Goal: Information Seeking & Learning: Learn about a topic

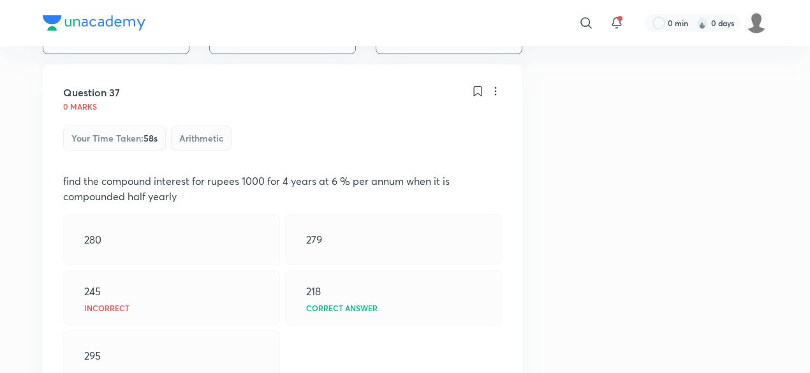
click at [244, 100] on div "0 marks" at bounding box center [282, 105] width 439 height 10
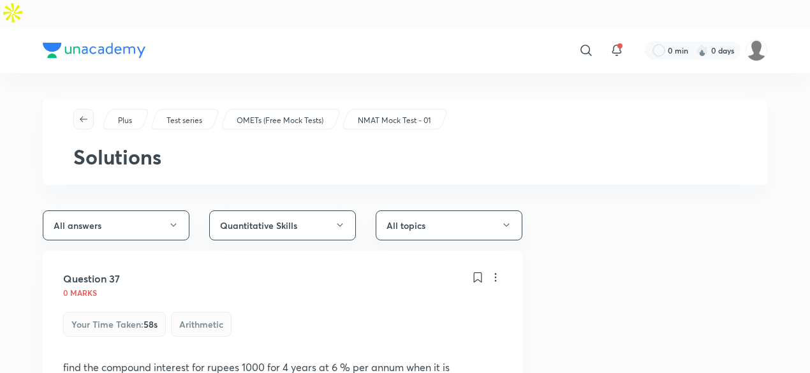
click at [93, 109] on button "button" at bounding box center [83, 119] width 20 height 20
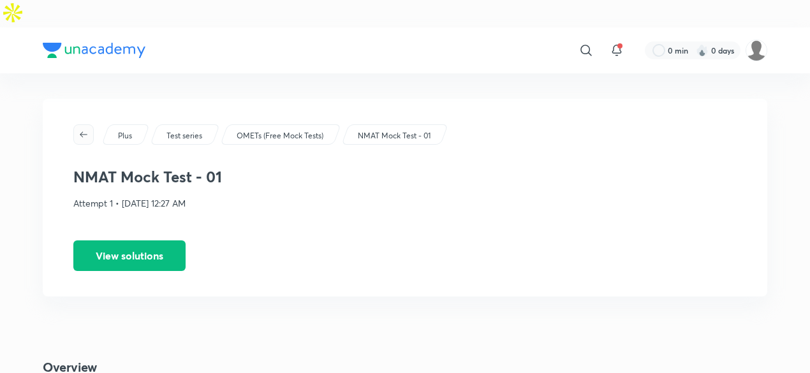
click at [84, 129] on icon "button" at bounding box center [83, 134] width 10 height 10
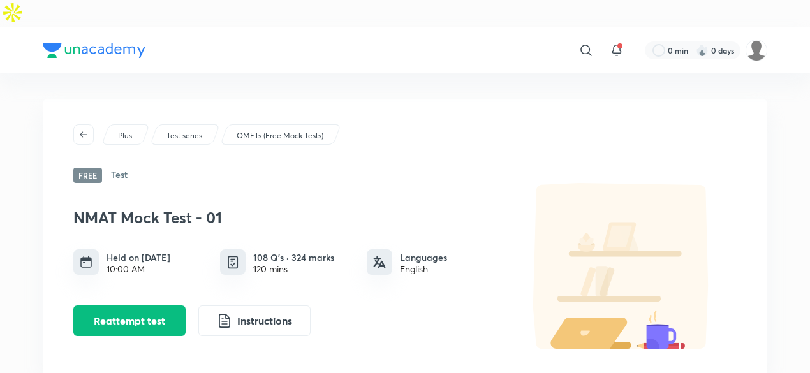
scroll to position [130, 0]
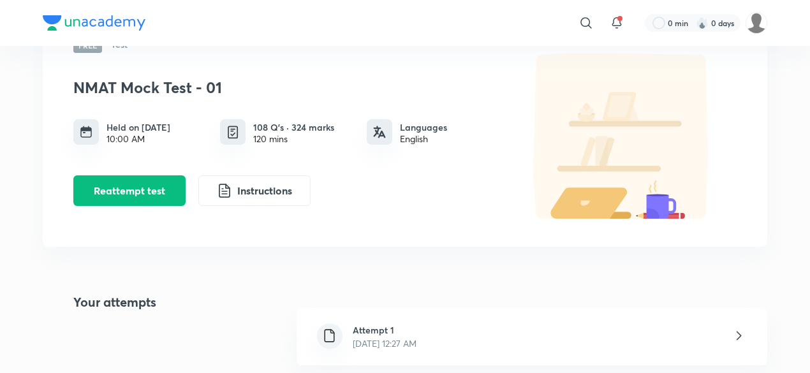
click at [413, 337] on p "Oct 6, 2025, 12:27 AM" at bounding box center [385, 343] width 64 height 13
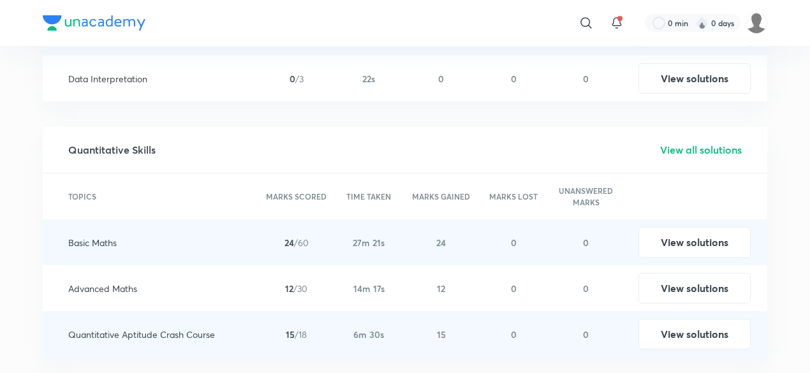
scroll to position [1937, 0]
click at [709, 143] on h5 "View all solutions" at bounding box center [701, 150] width 82 height 15
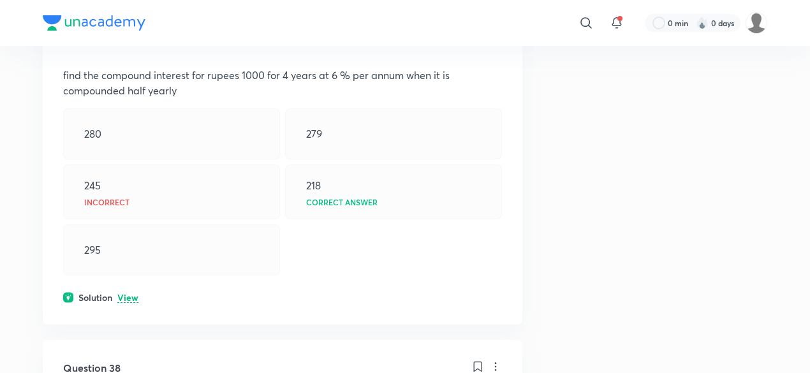
scroll to position [312, 0]
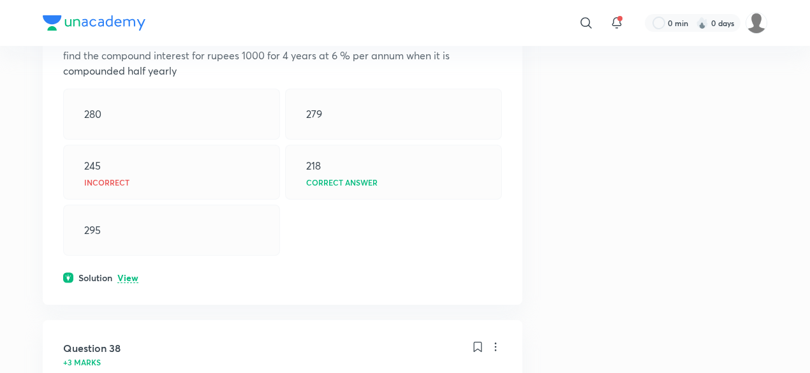
click at [127, 274] on p "View" at bounding box center [127, 279] width 21 height 10
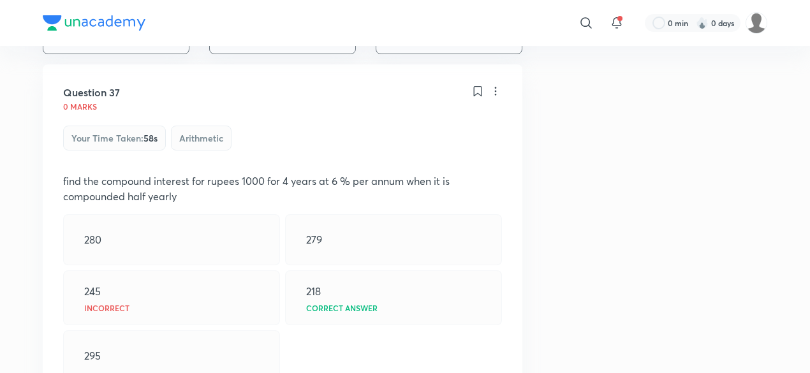
scroll to position [187, 0]
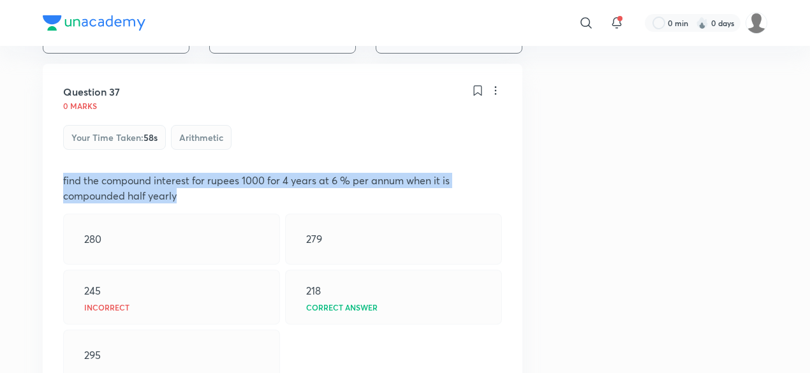
drag, startPoint x: 64, startPoint y: 149, endPoint x: 195, endPoint y: 166, distance: 131.9
click at [195, 173] on p "find the compound interest for rupees 1000 for 4 years at 6 % per annum when it…" at bounding box center [282, 188] width 439 height 31
copy p "find the compound interest for rupees 1000 for 4 years at 6 % per annum when it…"
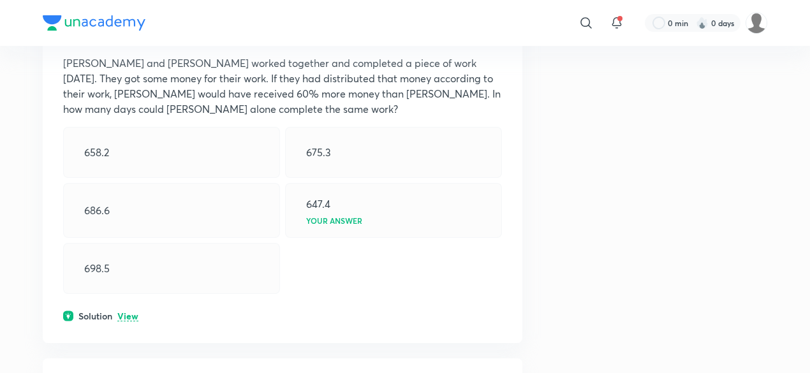
scroll to position [745, 0]
click at [129, 313] on p "View" at bounding box center [127, 318] width 21 height 10
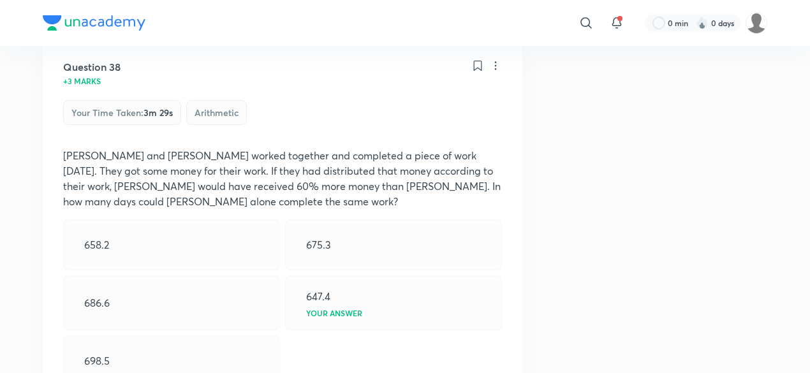
scroll to position [647, 0]
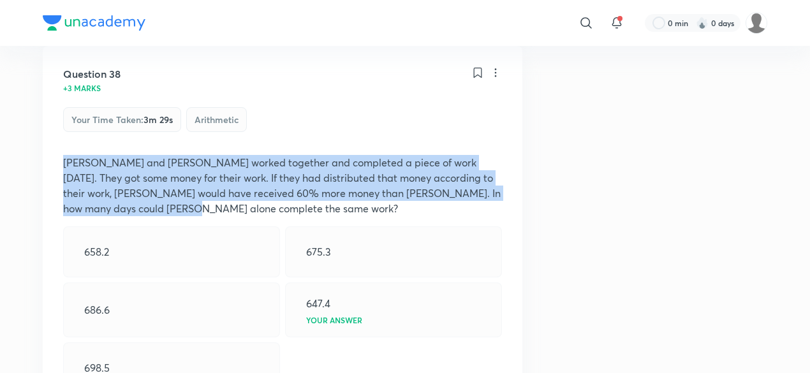
drag, startPoint x: 66, startPoint y: 131, endPoint x: 191, endPoint y: 179, distance: 134.6
click at [191, 179] on p "Kashish and Bob worked together and completed a piece of work in 249 days. They…" at bounding box center [282, 185] width 439 height 61
copy p "Kashish and Bob worked together and completed a piece of work in 249 days. They…"
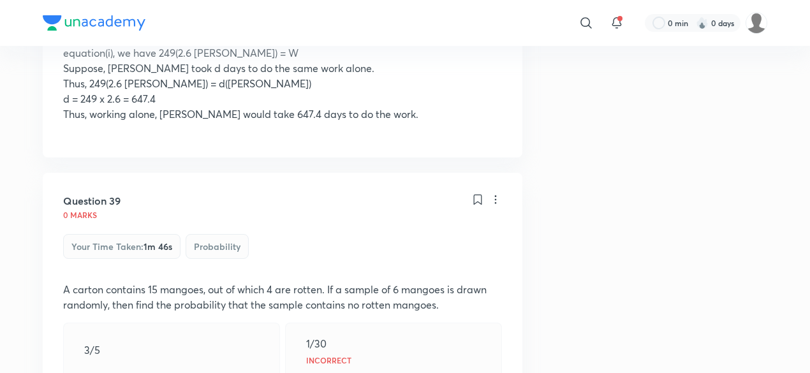
scroll to position [1313, 0]
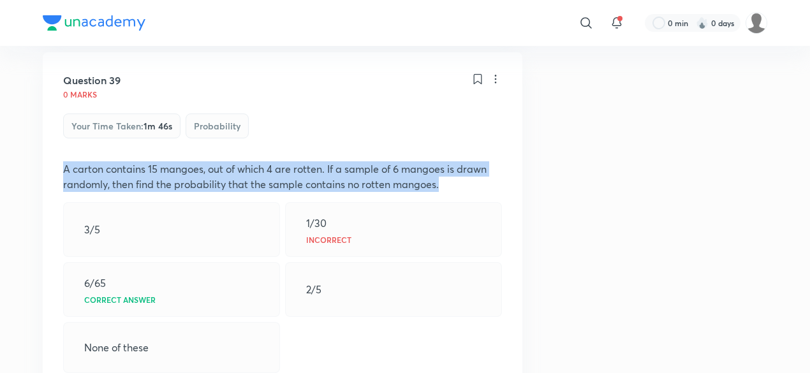
drag, startPoint x: 65, startPoint y: 106, endPoint x: 446, endPoint y: 125, distance: 381.1
click at [446, 161] on p "A carton contains 15 mangoes, out of which 4 are rotten. If a sample of 6 mango…" at bounding box center [282, 176] width 439 height 31
copy p "A carton contains 15 mangoes, out of which 4 are rotten. If a sample of 6 mango…"
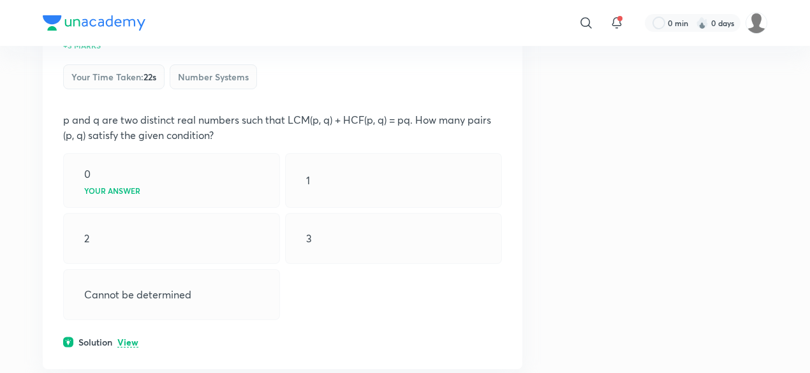
scroll to position [1748, 0]
click at [120, 337] on p "View" at bounding box center [127, 342] width 21 height 10
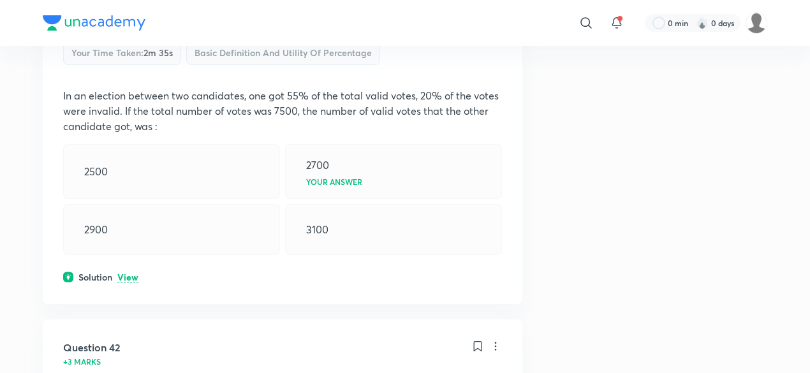
scroll to position [2289, 0]
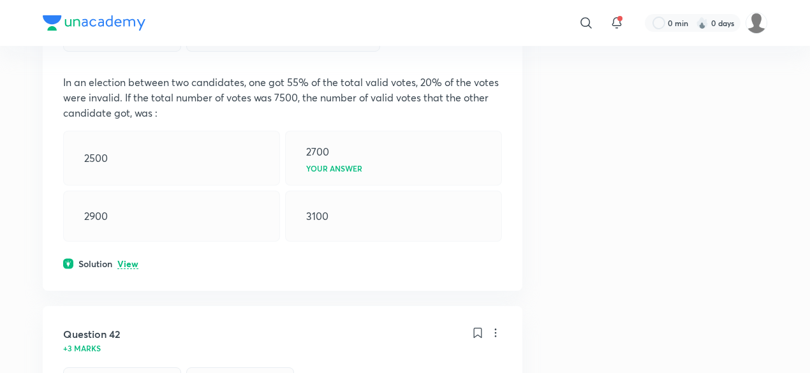
click at [133, 260] on p "View" at bounding box center [127, 265] width 21 height 10
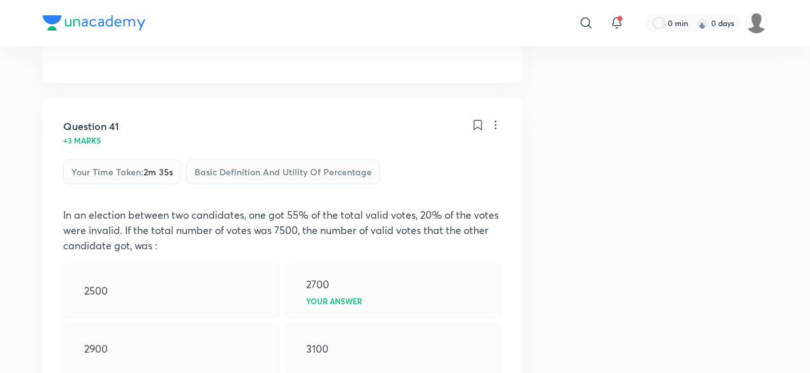
scroll to position [2146, 0]
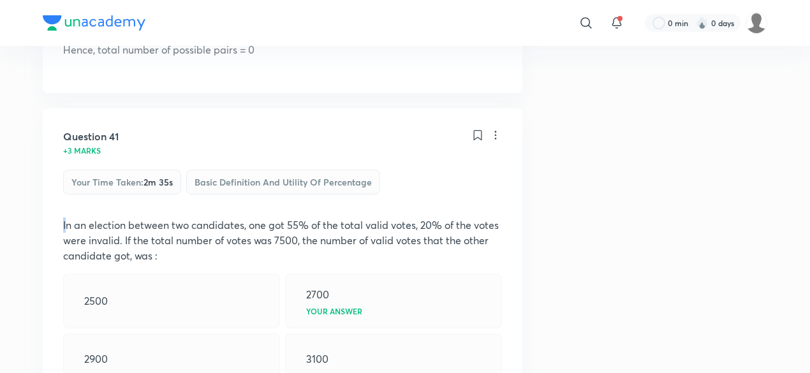
drag, startPoint x: 66, startPoint y: 158, endPoint x: 56, endPoint y: 168, distance: 14.0
click at [56, 168] on div "Question 41 +3 marks Your time taken : 2m 35s Basic Definition and Utility of P…" at bounding box center [283, 332] width 480 height 448
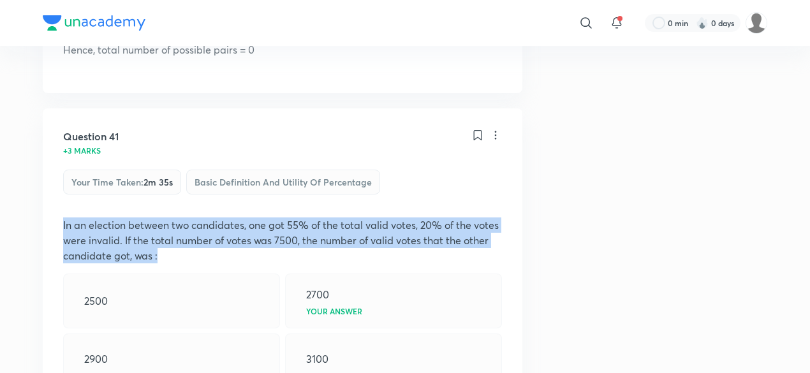
drag, startPoint x: 63, startPoint y: 161, endPoint x: 187, endPoint y: 187, distance: 126.9
click at [187, 217] on p "In an election between two candidates, one got 55% of the total valid votes, 20…" at bounding box center [282, 240] width 439 height 46
copy p "In an election between two candidates, one got 55% of the total valid votes, 20…"
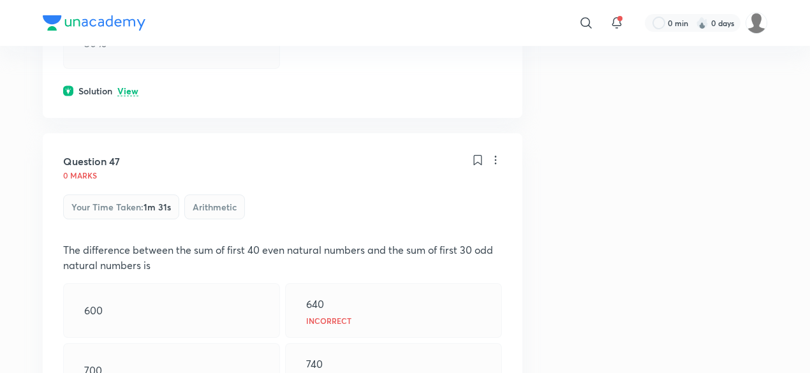
scroll to position [6882, 0]
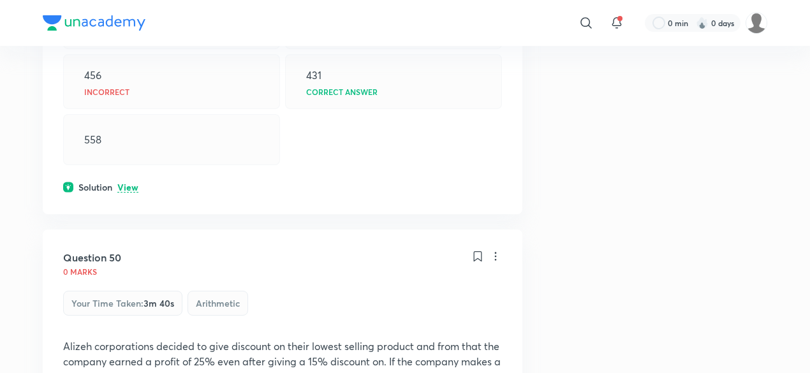
scroll to position [8267, 0]
drag, startPoint x: 414, startPoint y: 184, endPoint x: 433, endPoint y: 180, distance: 19.0
click at [433, 339] on p "Alizeh corporations decided to give discount on their lowest selling product an…" at bounding box center [282, 369] width 439 height 61
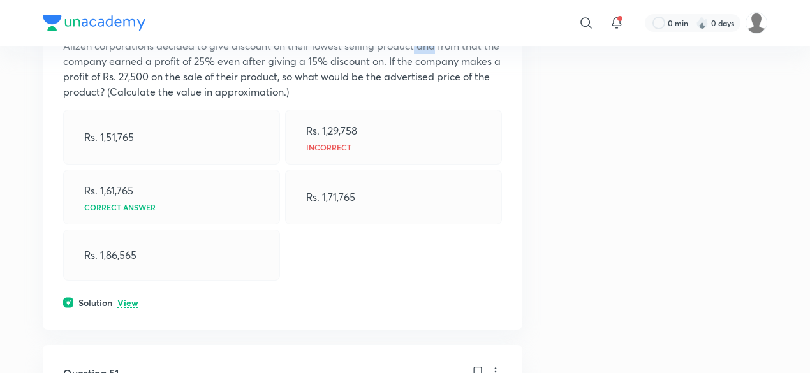
scroll to position [8567, 0]
click at [131, 299] on p "View" at bounding box center [127, 304] width 21 height 10
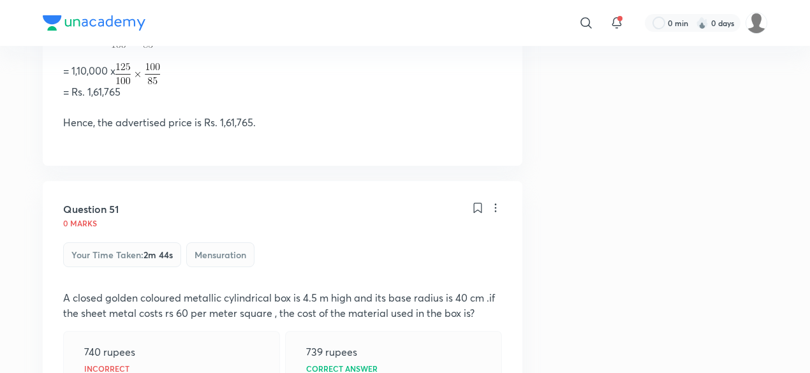
scroll to position [8973, 0]
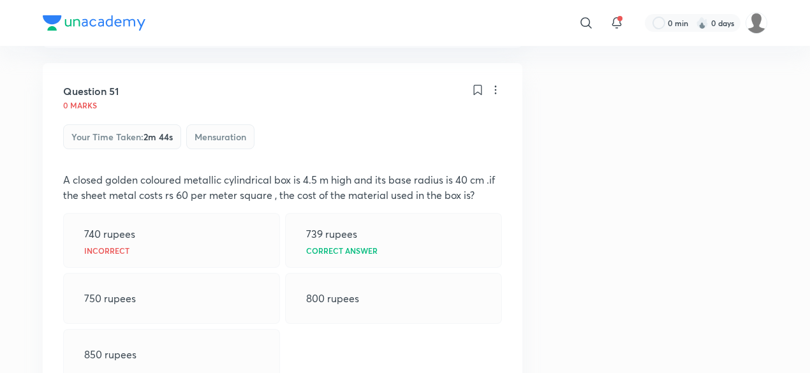
drag, startPoint x: 63, startPoint y: 249, endPoint x: 247, endPoint y: 249, distance: 184.3
copy p "total surface area of the cylindrical box"
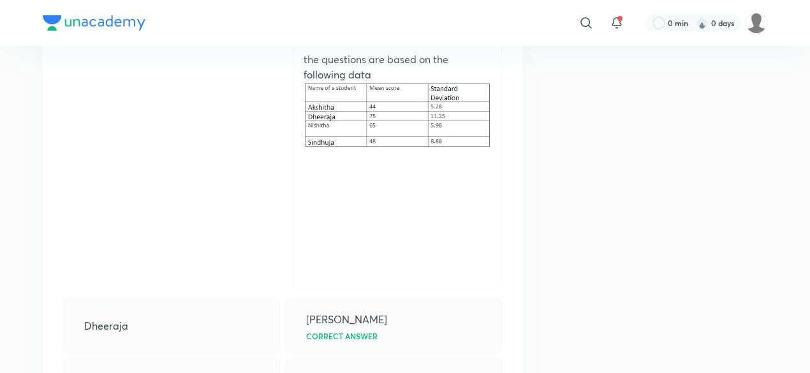
scroll to position [10835, 0]
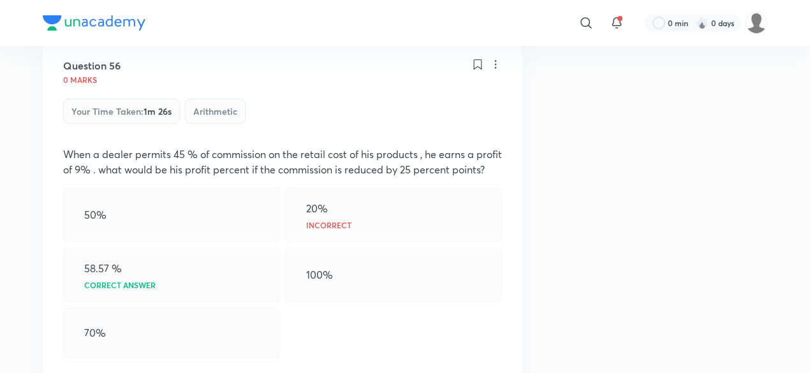
scroll to position [12023, 0]
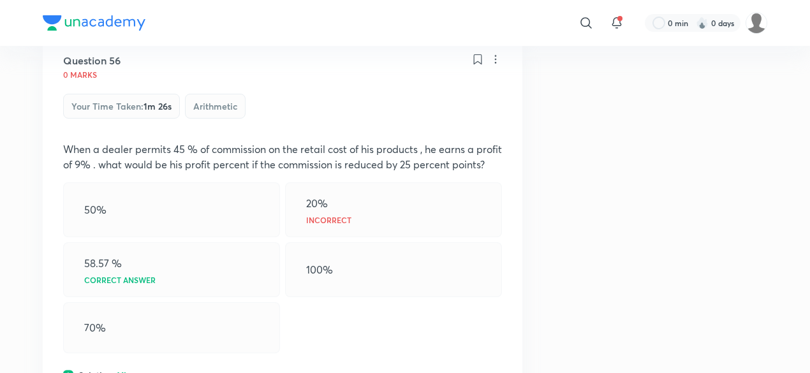
click at [127, 371] on p "View" at bounding box center [127, 376] width 21 height 10
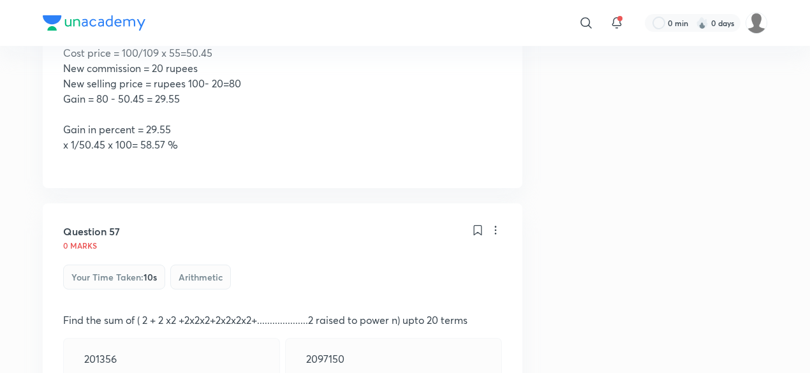
scroll to position [12458, 0]
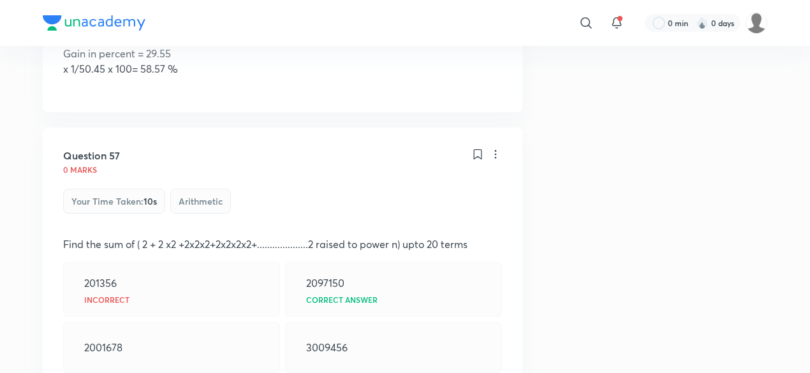
scroll to position [12484, 0]
drag, startPoint x: 416, startPoint y: 180, endPoint x: 644, endPoint y: 127, distance: 233.7
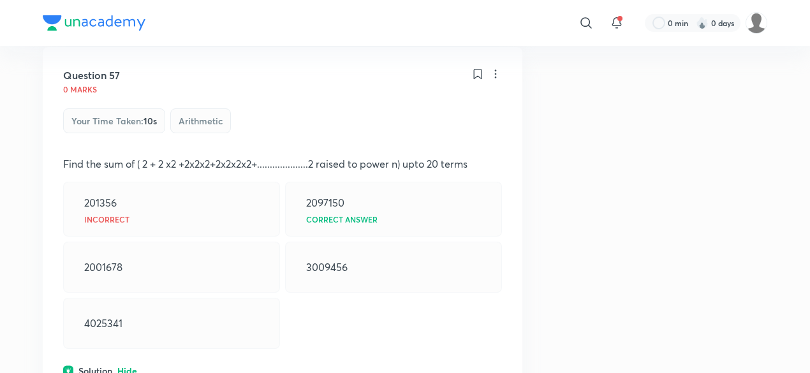
scroll to position [12562, 0]
drag, startPoint x: 64, startPoint y: 225, endPoint x: 131, endPoint y: 292, distance: 94.7
copy div "this is a G.P in which a=2 , r= 2*2/2=4/2=2 required sum = a( r raised to n -1)…"
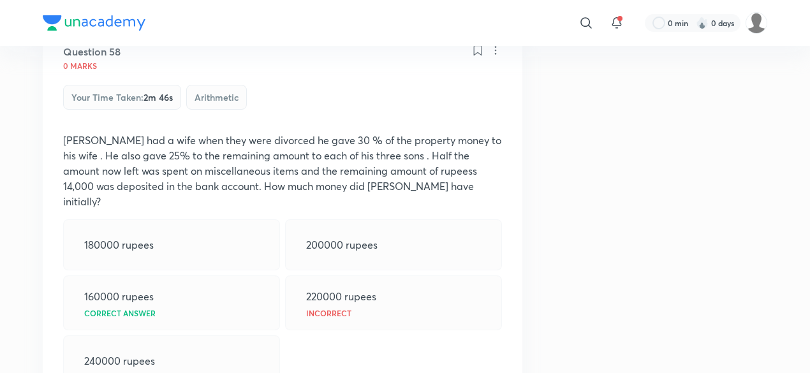
scroll to position [13037, 0]
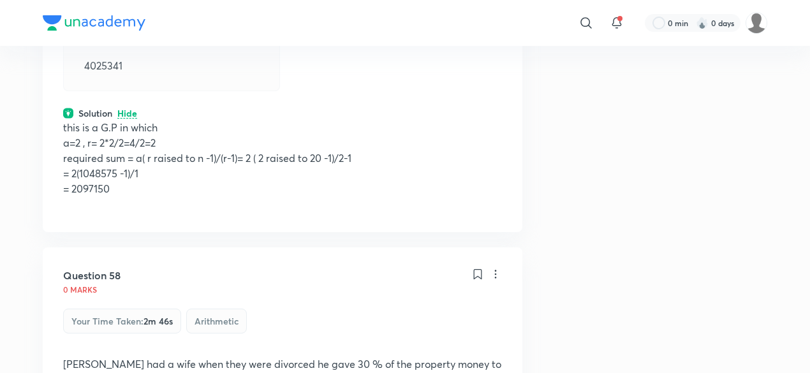
scroll to position [12811, 0]
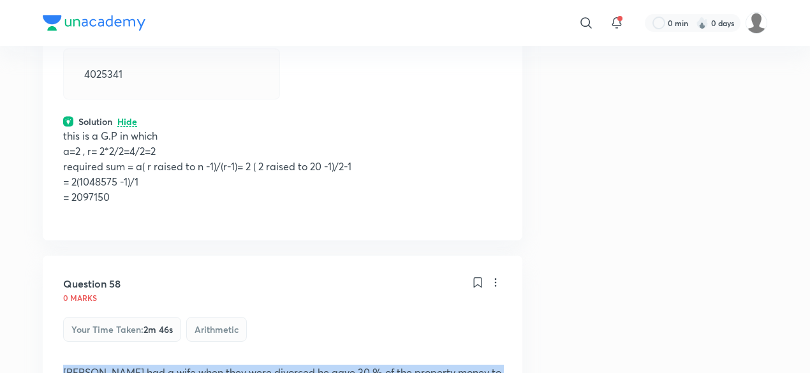
drag, startPoint x: 66, startPoint y: 205, endPoint x: 443, endPoint y: 254, distance: 380.7
copy p "Mr Lindeman had a wife when they were divorced he gave 30 % of the property mon…"
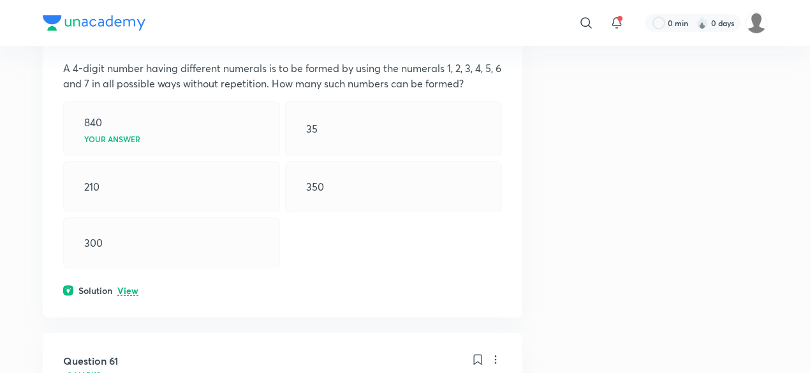
scroll to position [14270, 0]
click at [133, 287] on p "View" at bounding box center [127, 292] width 21 height 10
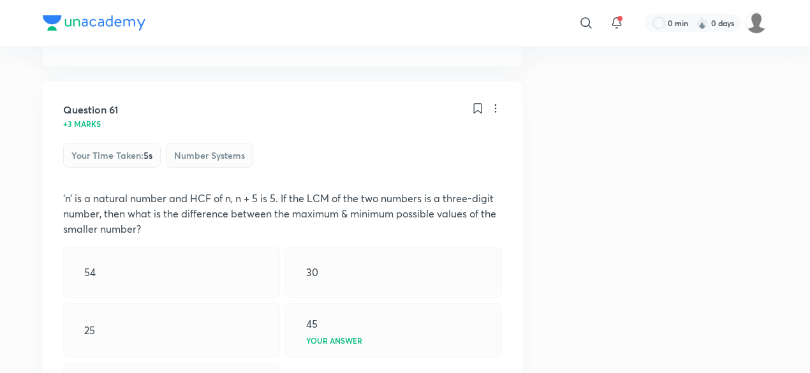
scroll to position [14605, 0]
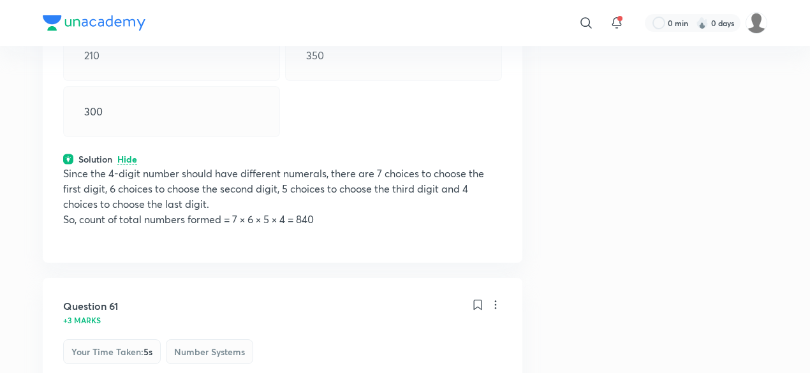
scroll to position [14408, 0]
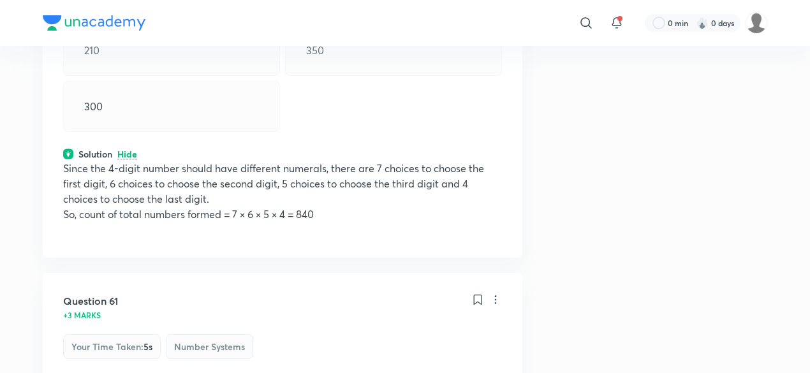
drag, startPoint x: 62, startPoint y: 206, endPoint x: 154, endPoint y: 246, distance: 99.6
copy p "‘n’ is a natural number and HCF of n, n + 5 is 5. If the LCM of the two numbers…"
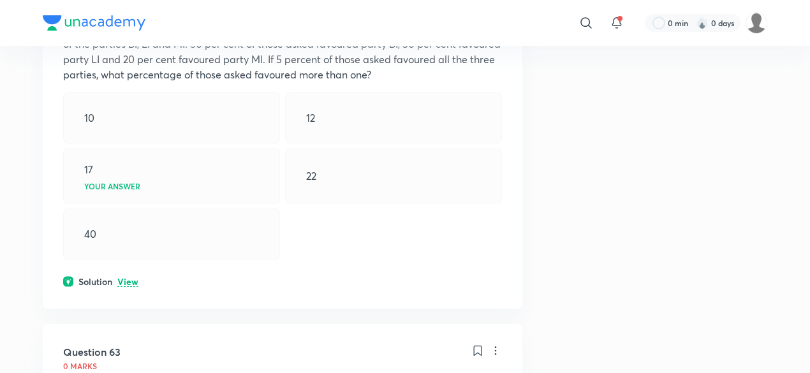
scroll to position [15317, 0]
click at [142, 276] on div "Solution View" at bounding box center [282, 282] width 439 height 13
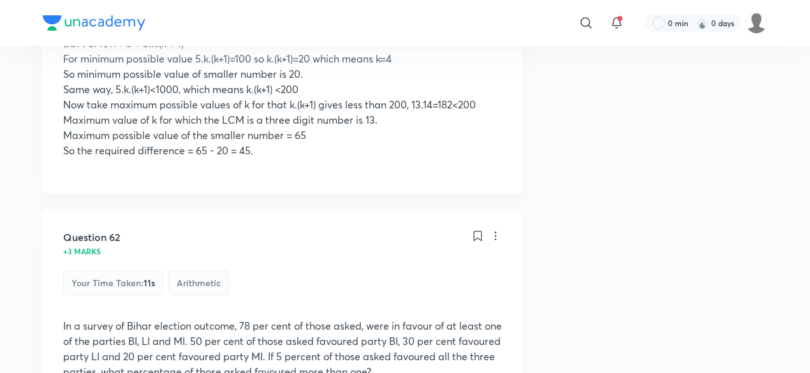
scroll to position [14998, 0]
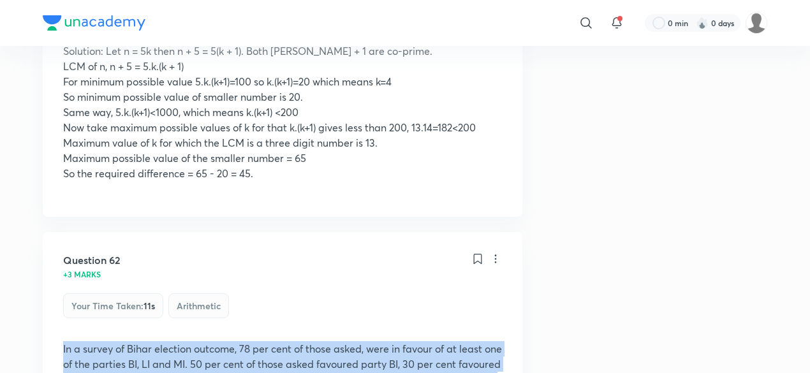
drag, startPoint x: 62, startPoint y: 165, endPoint x: 370, endPoint y: 211, distance: 311.4
click at [370, 341] on p "In a survey of Bihar election outcome, 78 per cent of those asked, were in favo…" at bounding box center [282, 371] width 439 height 61
copy p "In a survey of Bihar election outcome, 78 per cent of those asked, were in favo…"
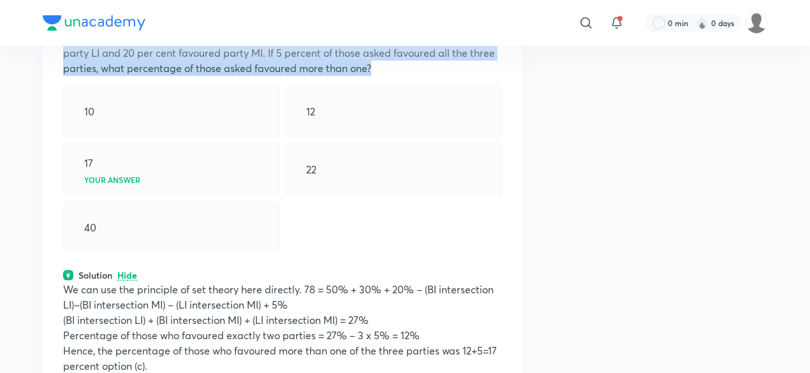
scroll to position [15326, 0]
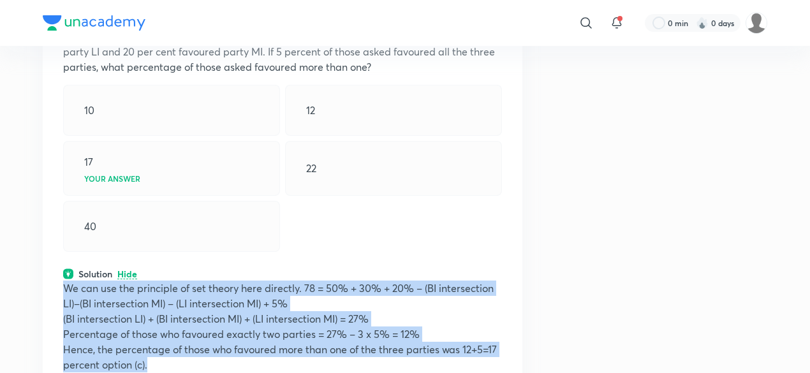
drag, startPoint x: 66, startPoint y: 106, endPoint x: 163, endPoint y: 206, distance: 139.3
click at [163, 281] on div "We can use the principle of set theory here directly. 78 = 50% + 30% + 20% – (B…" at bounding box center [282, 334] width 439 height 107
copy div "We can use the principle of set theory here directly. 78 = 50% + 30% + 20% – (B…"
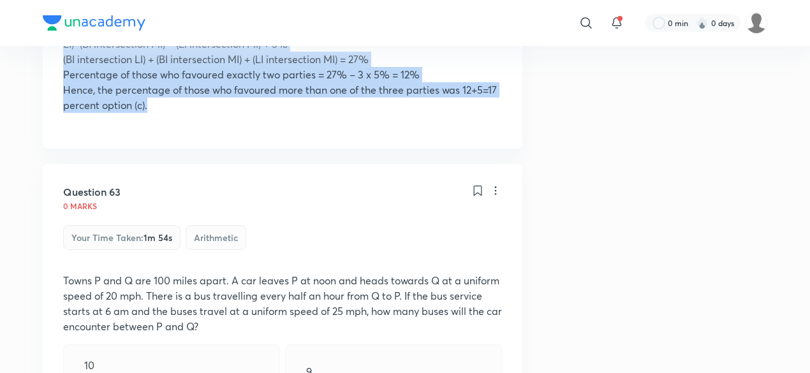
scroll to position [15614, 0]
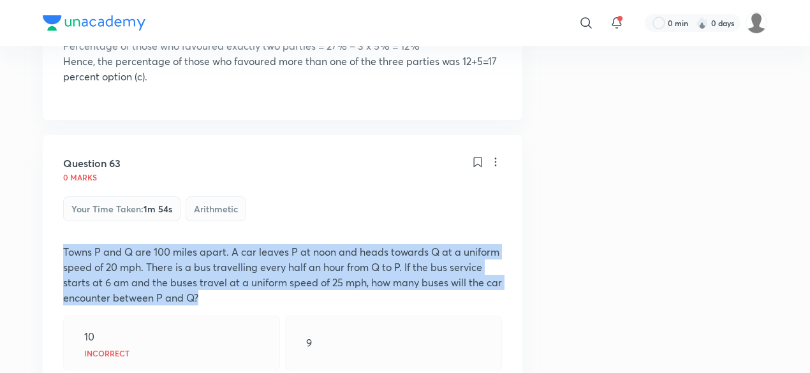
drag, startPoint x: 59, startPoint y: 68, endPoint x: 241, endPoint y: 116, distance: 188.1
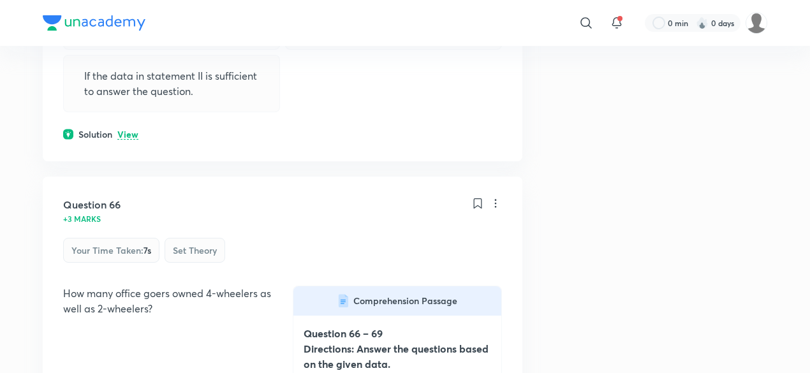
scroll to position [17165, 0]
drag, startPoint x: 397, startPoint y: 216, endPoint x: 416, endPoint y: 301, distance: 87.6
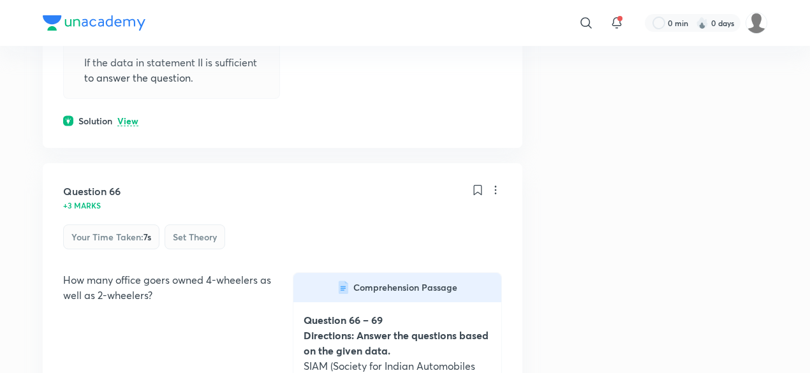
scroll to position [17181, 0]
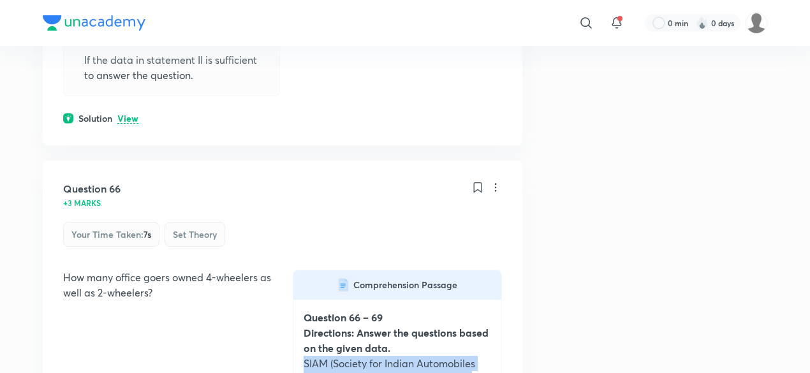
drag, startPoint x: 304, startPoint y: 160, endPoint x: 335, endPoint y: 191, distance: 44.6
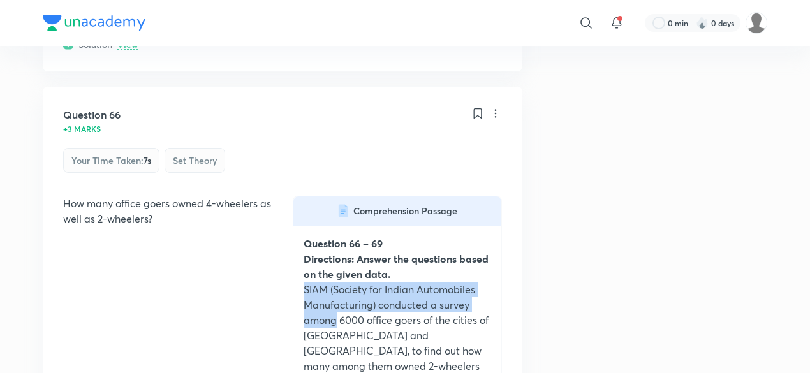
scroll to position [17255, 0]
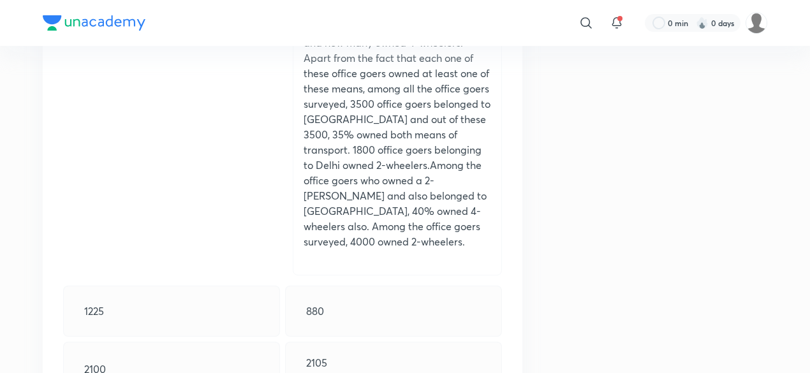
scroll to position [17599, 0]
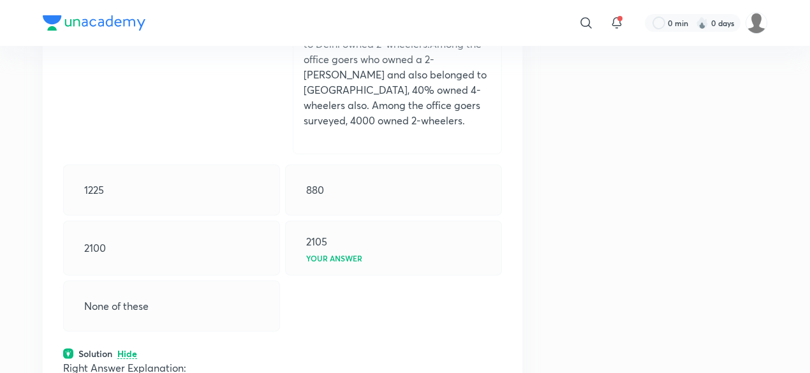
scroll to position [17715, 0]
click at [423, 348] on div "Solution Hide" at bounding box center [282, 354] width 439 height 13
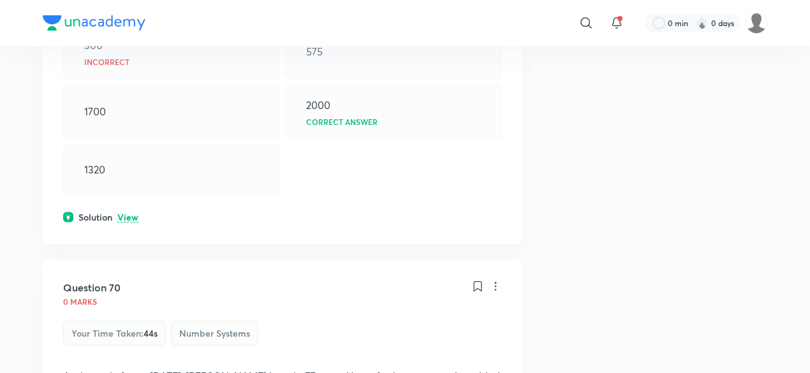
scroll to position [19753, 0]
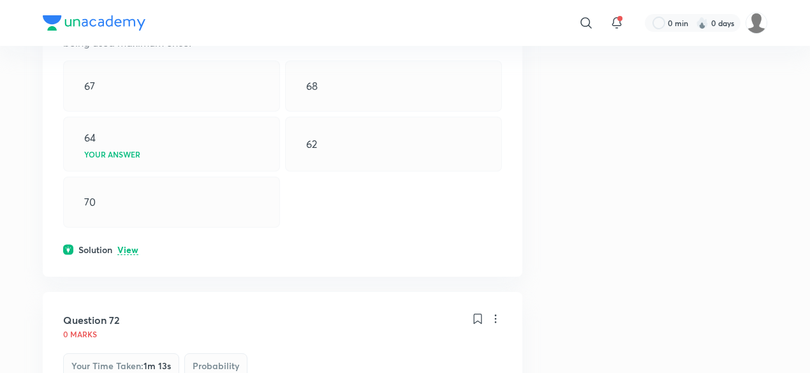
scroll to position [20605, 0]
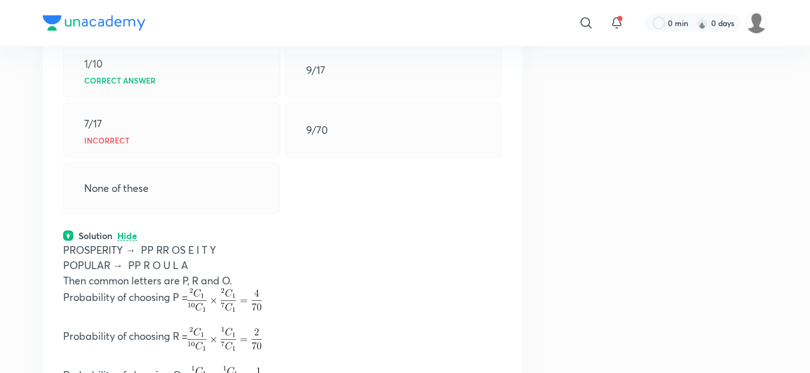
scroll to position [21006, 0]
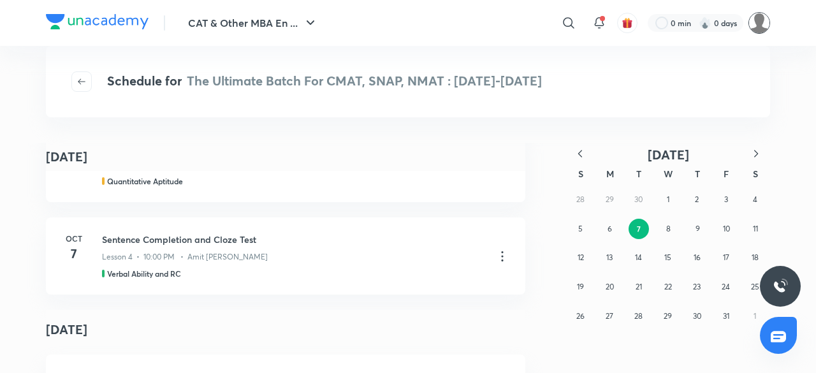
click at [761, 22] on img at bounding box center [760, 23] width 22 height 22
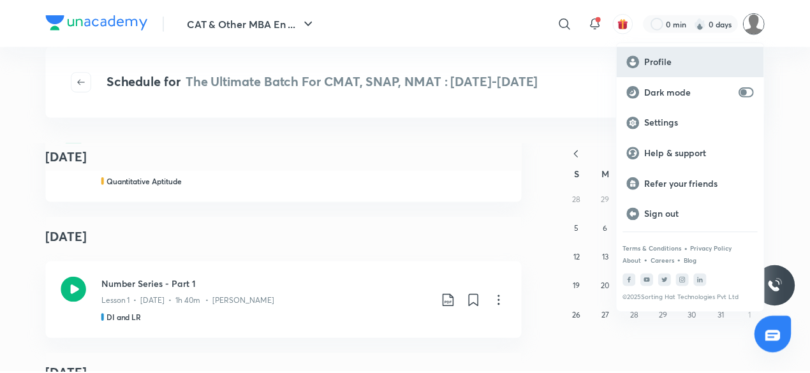
scroll to position [1750, 0]
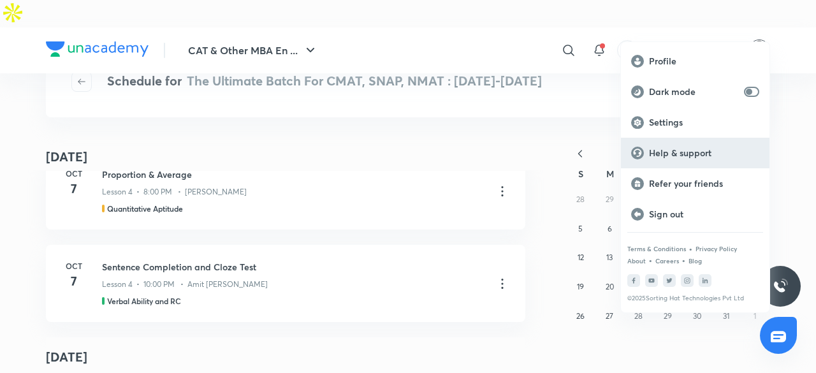
click at [672, 151] on p "Help & support" at bounding box center [704, 152] width 110 height 11
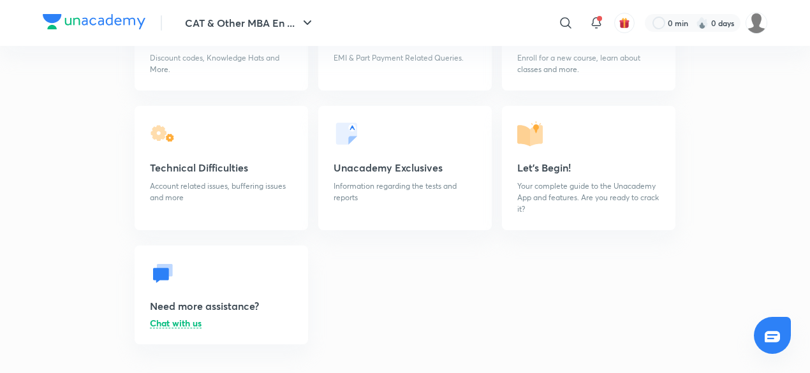
scroll to position [199, 0]
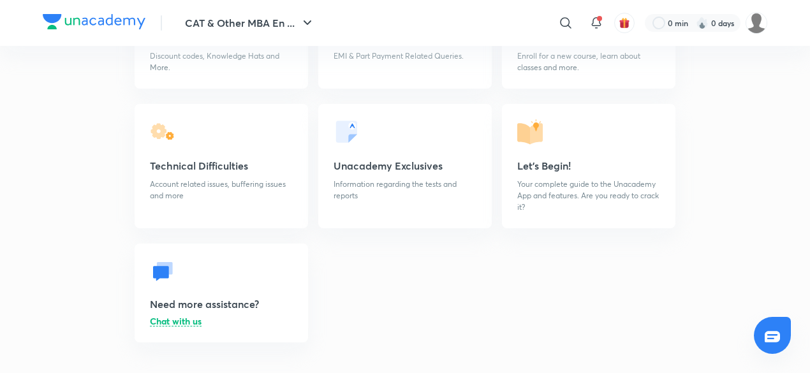
click at [182, 317] on p "Chat with us" at bounding box center [176, 322] width 52 height 10
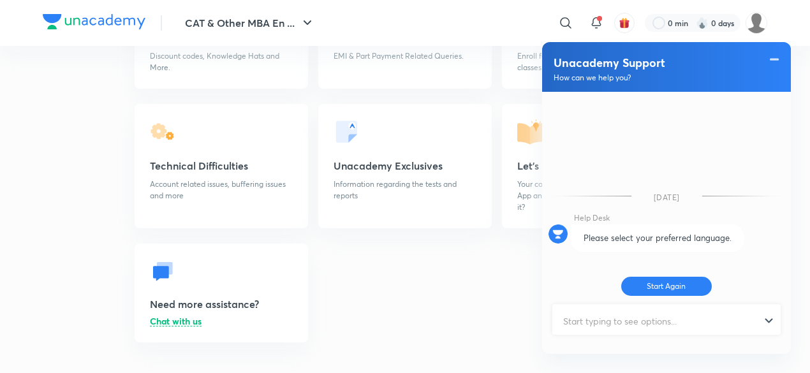
scroll to position [202, 0]
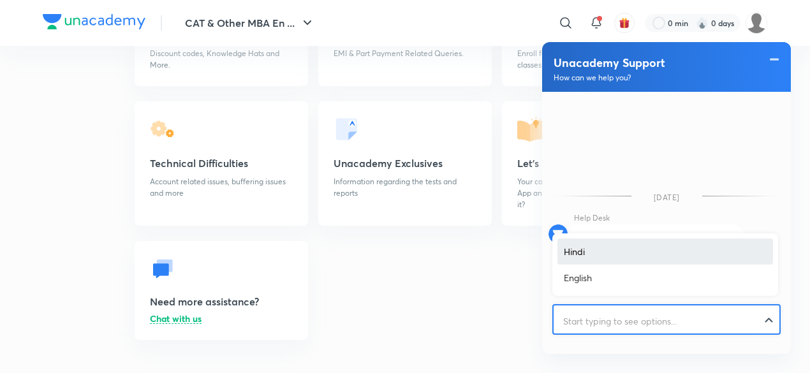
click at [771, 322] on div at bounding box center [666, 320] width 226 height 31
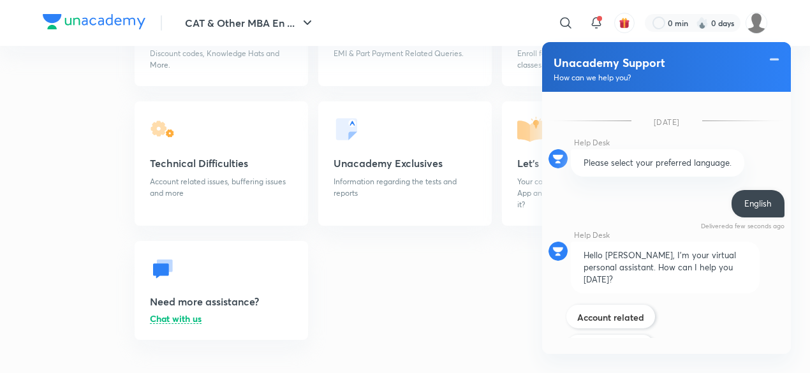
scroll to position [154, 0]
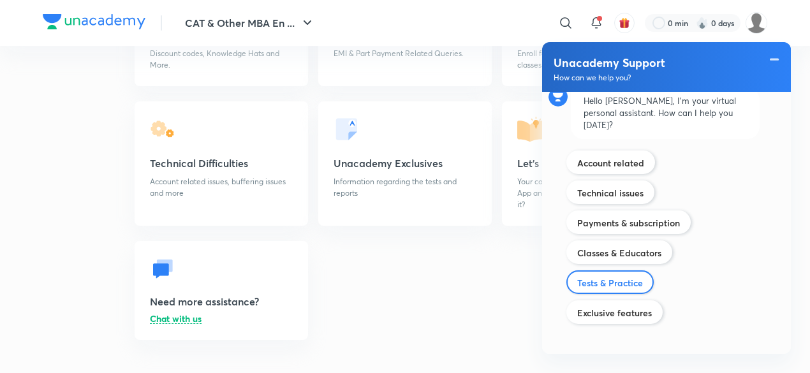
click at [640, 277] on label "Tests & Practice" at bounding box center [610, 283] width 66 height 12
click at [577, 275] on input "Tests & Practice" at bounding box center [576, 275] width 1 height 1
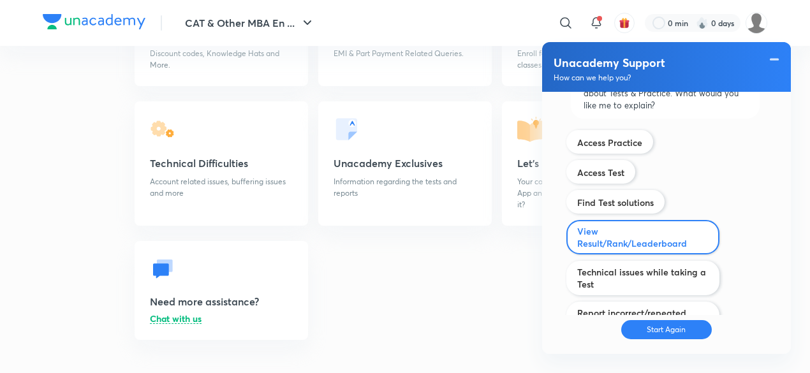
scroll to position [292, 0]
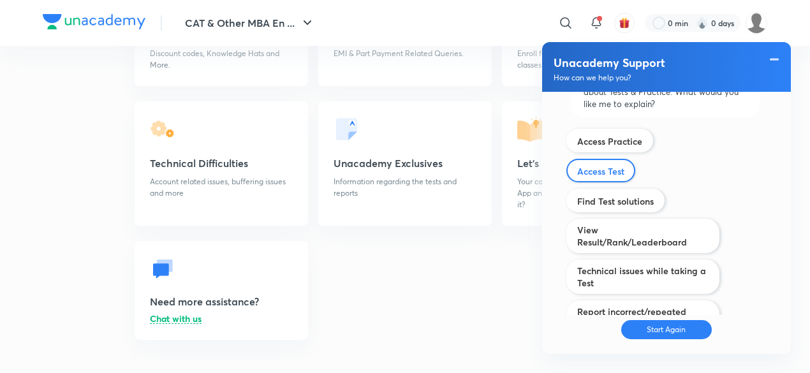
click at [617, 161] on div "Access Test" at bounding box center [600, 171] width 69 height 24
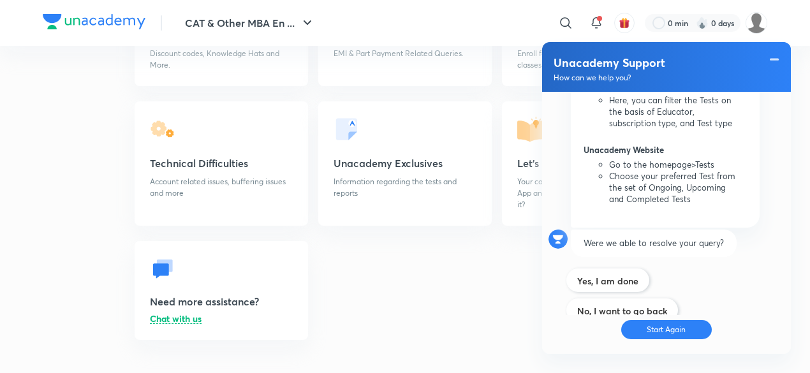
scroll to position [619, 0]
click at [619, 305] on label "No, I want to go back" at bounding box center [622, 311] width 90 height 12
click at [0, 0] on input "Technical issues" at bounding box center [0, 0] width 0 height 0
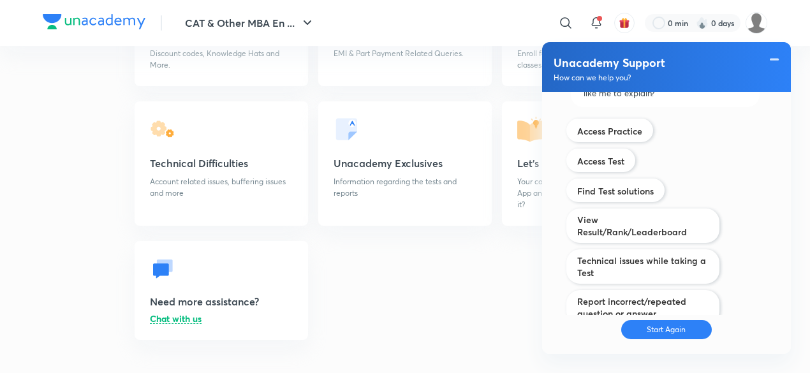
scroll to position [864, 0]
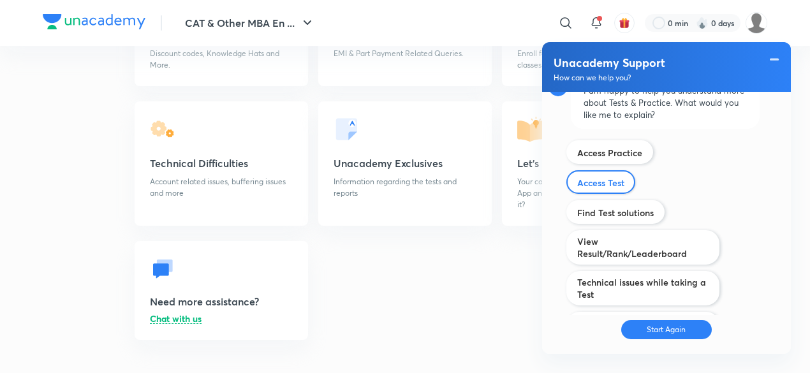
click at [617, 170] on div "Access Test" at bounding box center [600, 182] width 69 height 24
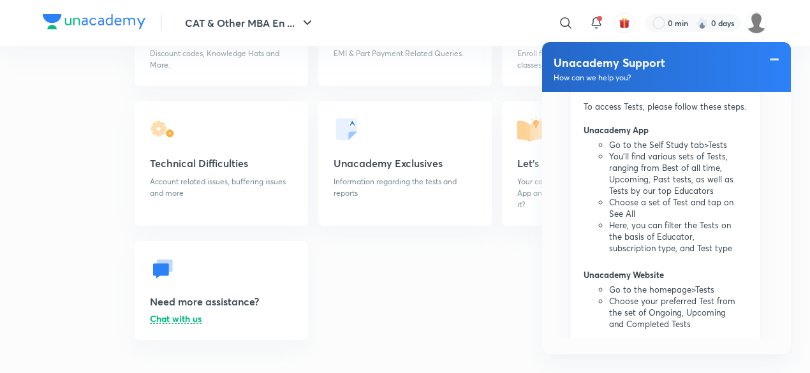
scroll to position [1182, 0]
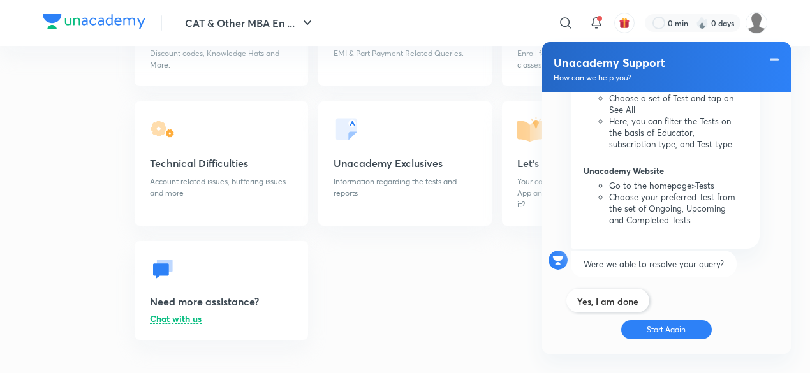
click at [615, 325] on label "No, I want to go back" at bounding box center [622, 331] width 90 height 12
click at [0, 0] on input "Technical issues" at bounding box center [0, 0] width 0 height 0
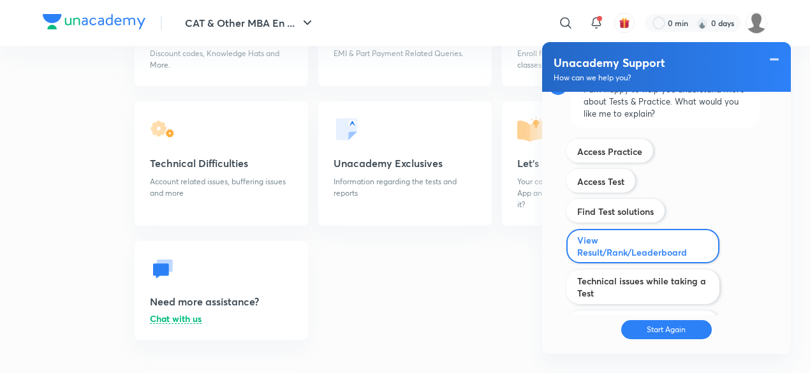
scroll to position [1448, 0]
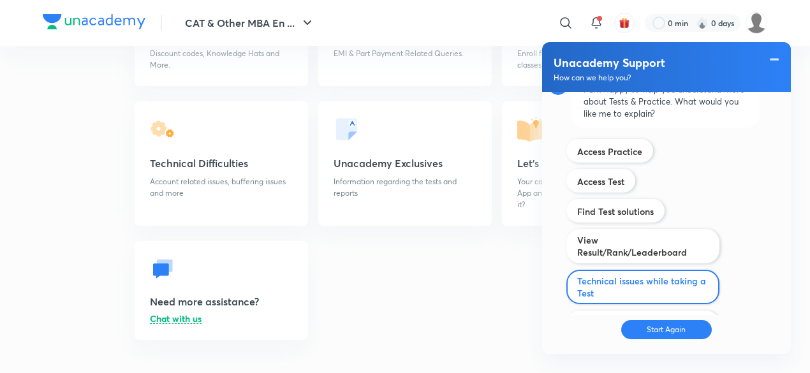
click at [702, 275] on label "Technical issues while taking a Test" at bounding box center [642, 287] width 131 height 24
click at [0, 0] on input "Tests & Practice" at bounding box center [0, 0] width 0 height 0
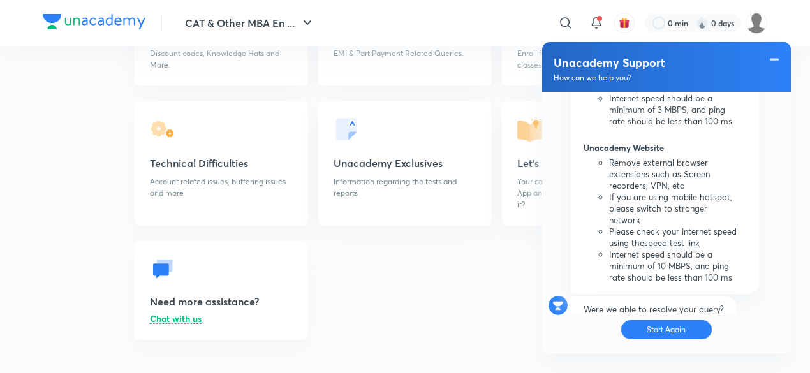
scroll to position [1675, 0]
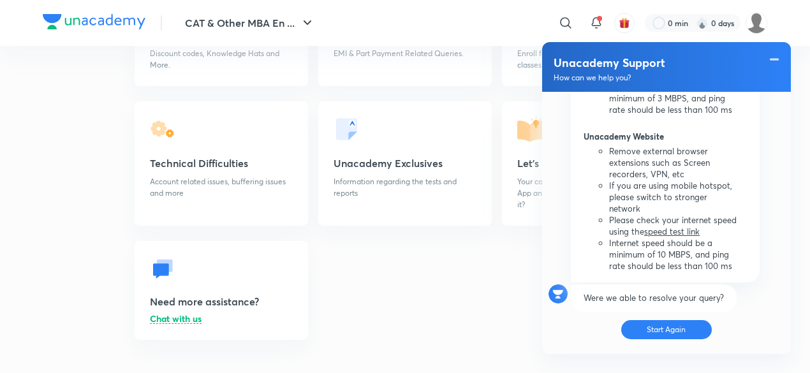
click at [620, 360] on label "No, I want to go back" at bounding box center [622, 366] width 90 height 12
click at [0, 0] on input "Technical issues" at bounding box center [0, 0] width 0 height 0
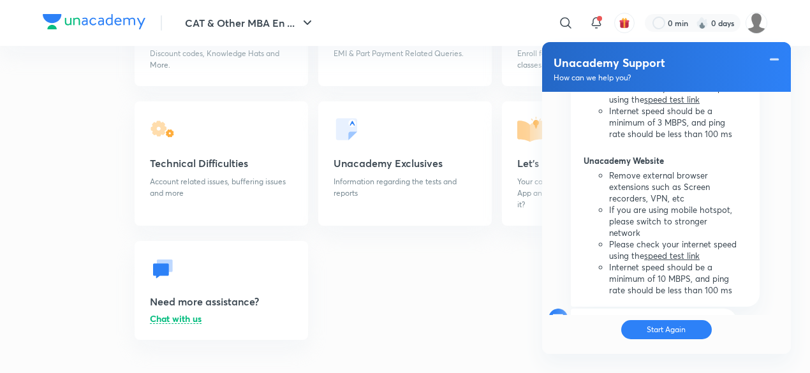
scroll to position [1941, 0]
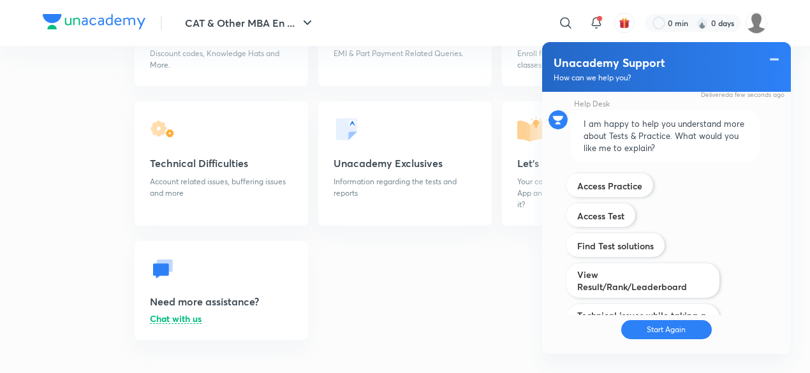
click at [620, 350] on label "Report incorrect/repeated question or answer" at bounding box center [642, 362] width 131 height 24
click at [0, 0] on input "Exclusive features" at bounding box center [0, 0] width 0 height 0
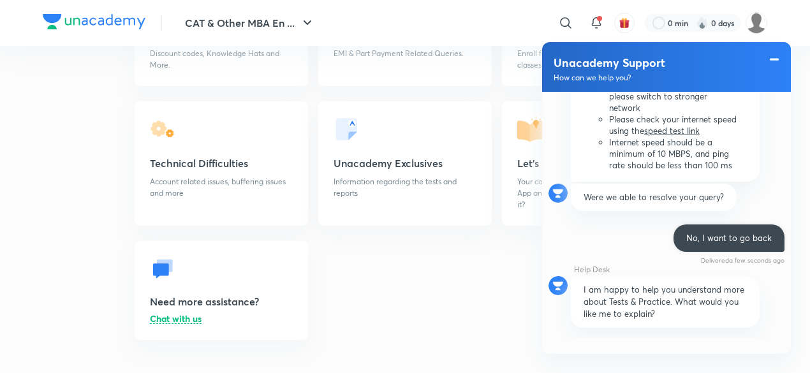
scroll to position [1885, 0]
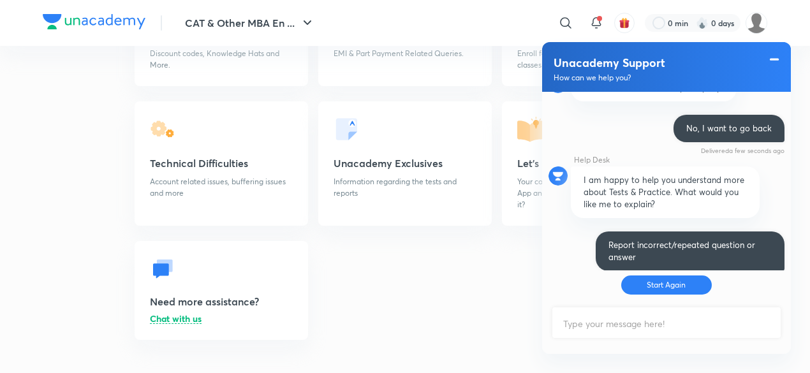
click at [772, 56] on span at bounding box center [774, 59] width 13 height 15
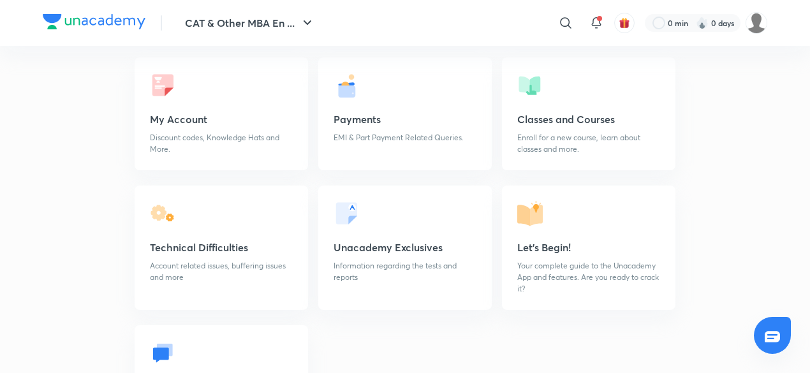
scroll to position [119, 0]
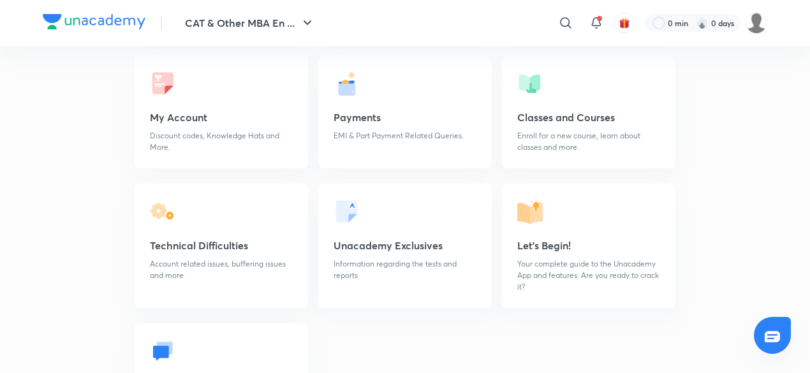
click at [436, 238] on h5 "Unacademy Exclusives" at bounding box center [405, 245] width 143 height 15
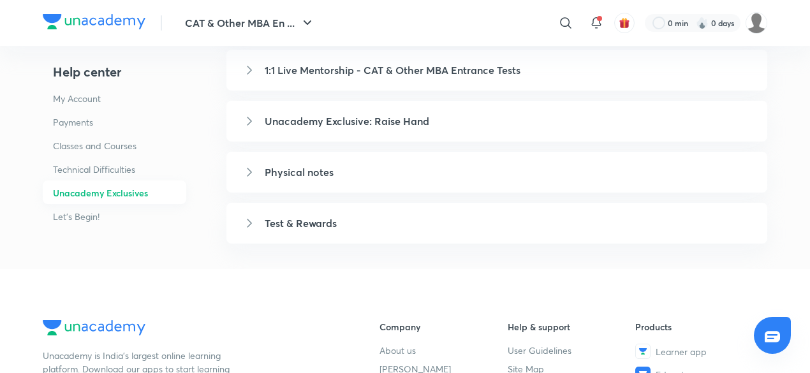
scroll to position [229, 0]
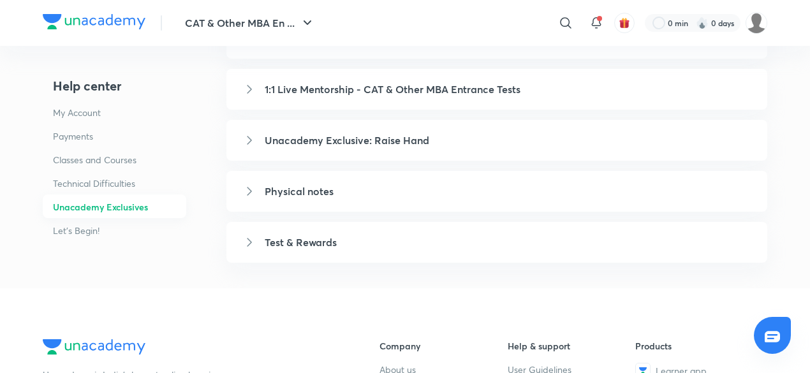
click at [437, 235] on h5 "Test & Rewards" at bounding box center [508, 242] width 487 height 15
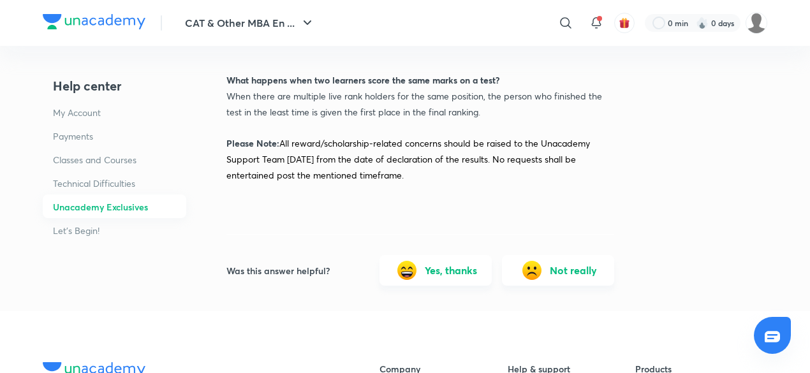
scroll to position [274, 0]
click at [548, 254] on button "Not really" at bounding box center [558, 269] width 112 height 31
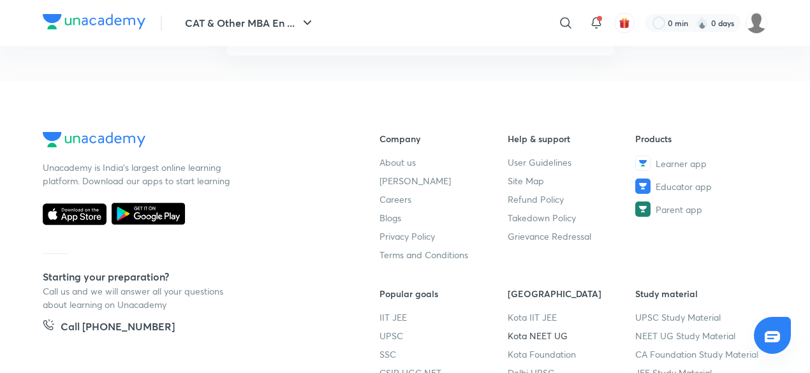
click at [550, 309] on div "CAT & Other MBA En ... ​ 0 min 0 days Help center My Account Payments Classes a…" at bounding box center [405, 130] width 810 height 752
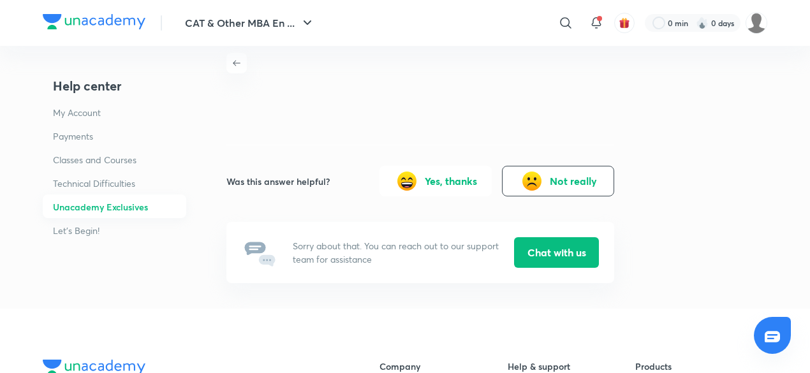
scroll to position [45, 0]
click at [551, 237] on button "Chat with us" at bounding box center [556, 252] width 85 height 31
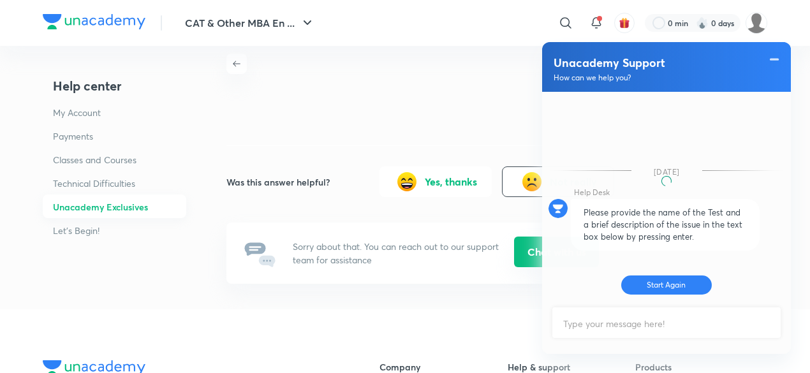
scroll to position [657, 0]
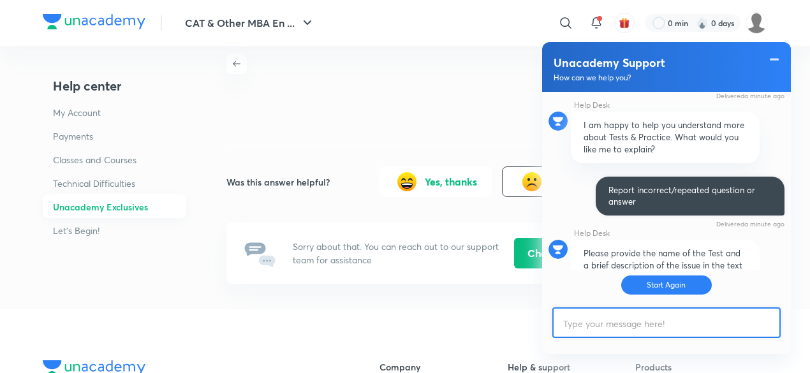
click at [621, 309] on input "text" at bounding box center [666, 324] width 226 height 31
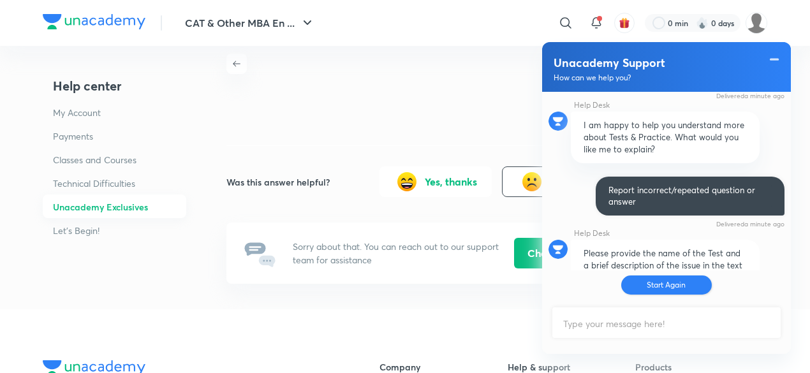
click at [658, 281] on button "Start Again" at bounding box center [666, 284] width 91 height 19
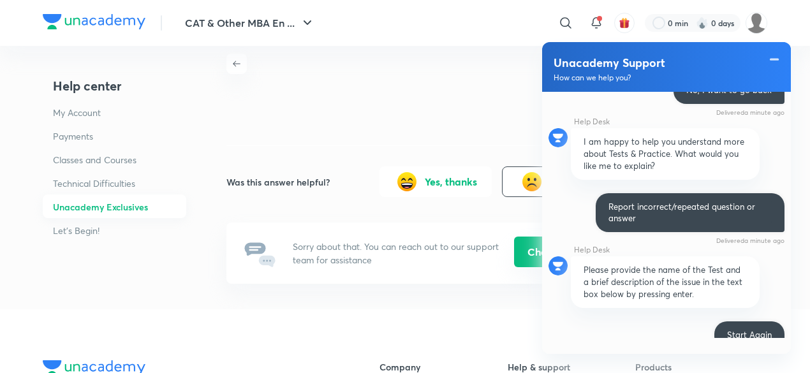
scroll to position [661, 0]
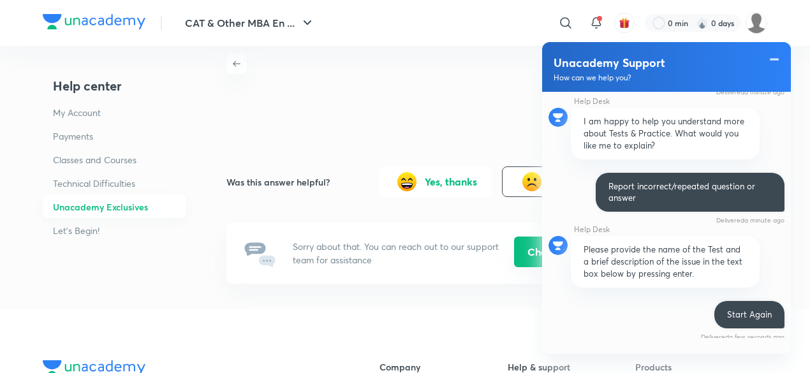
click at [524, 237] on button "Chat with us" at bounding box center [556, 252] width 85 height 31
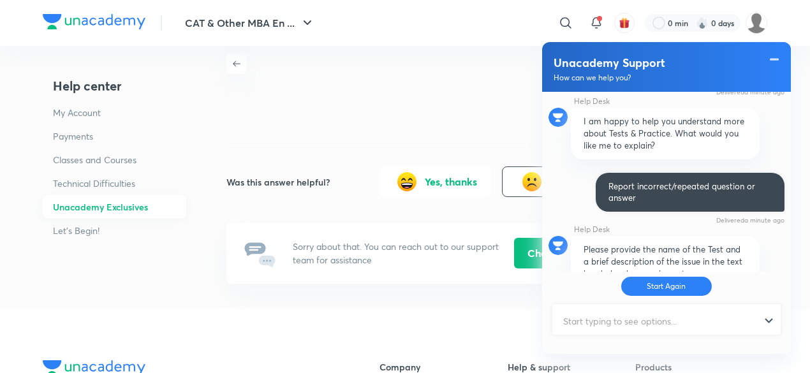
scroll to position [746, 0]
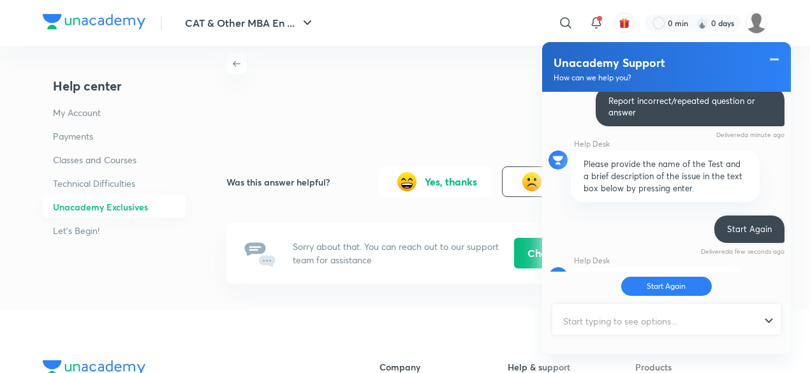
click at [645, 320] on input "text" at bounding box center [660, 320] width 214 height 31
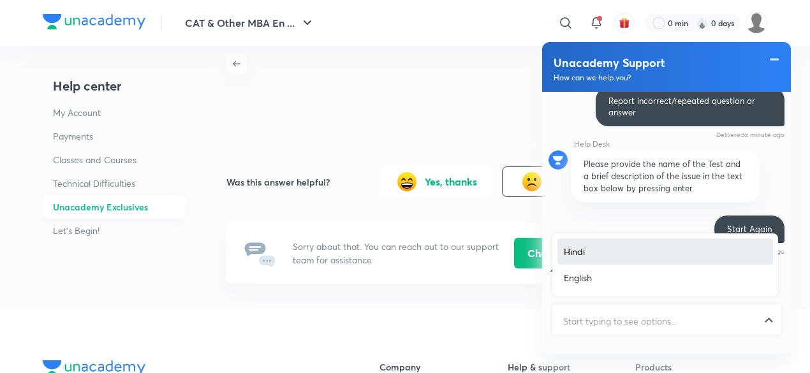
click at [774, 319] on div at bounding box center [666, 320] width 226 height 31
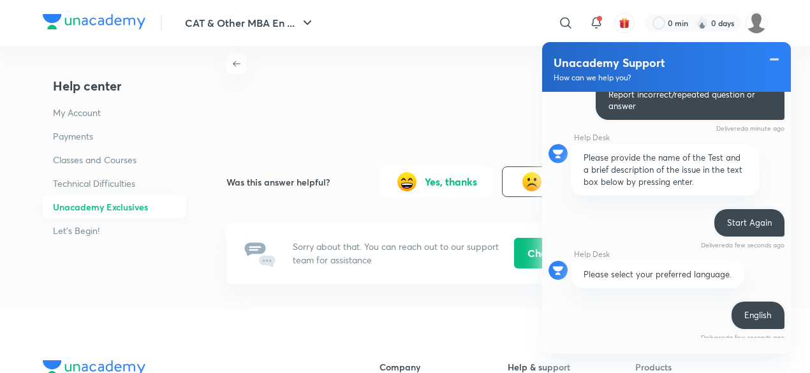
scroll to position [976, 0]
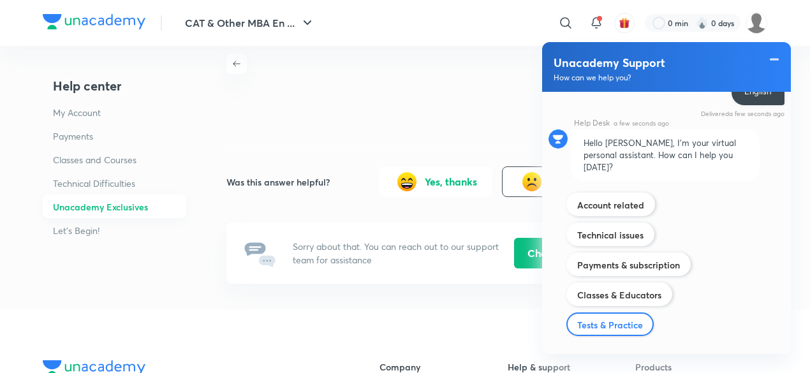
click at [616, 312] on div "Tests & Practice" at bounding box center [609, 324] width 87 height 24
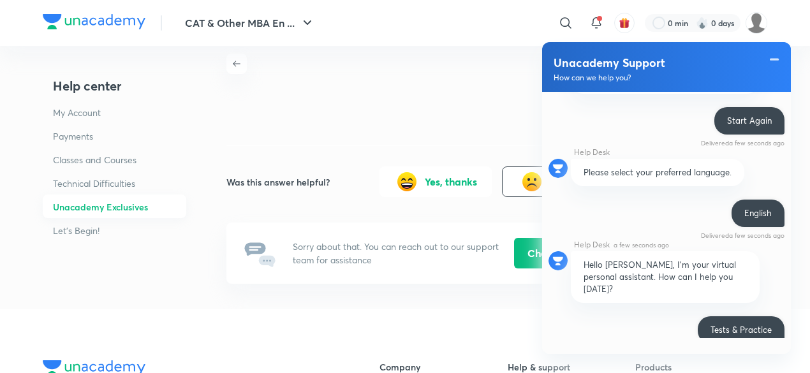
scroll to position [1145, 0]
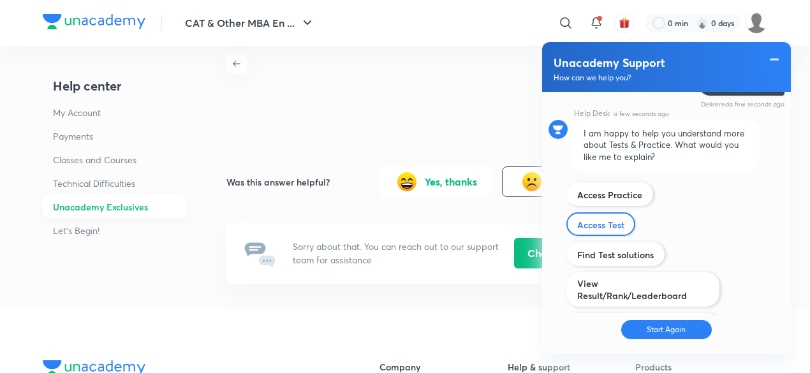
click at [612, 219] on label "Access Test" at bounding box center [600, 225] width 47 height 12
click at [0, 0] on input "Technical issues" at bounding box center [0, 0] width 0 height 0
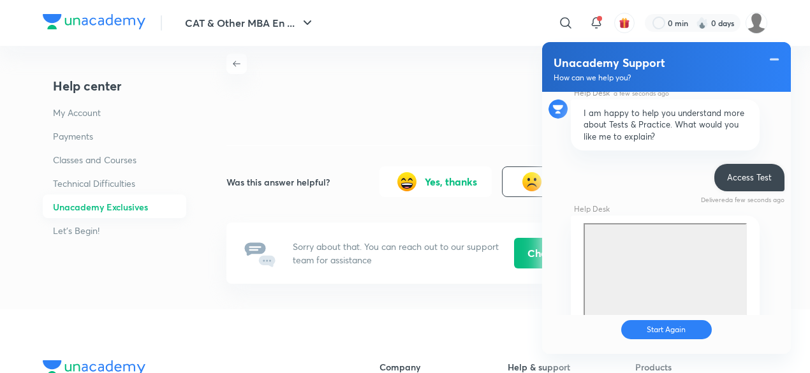
scroll to position [1111, 0]
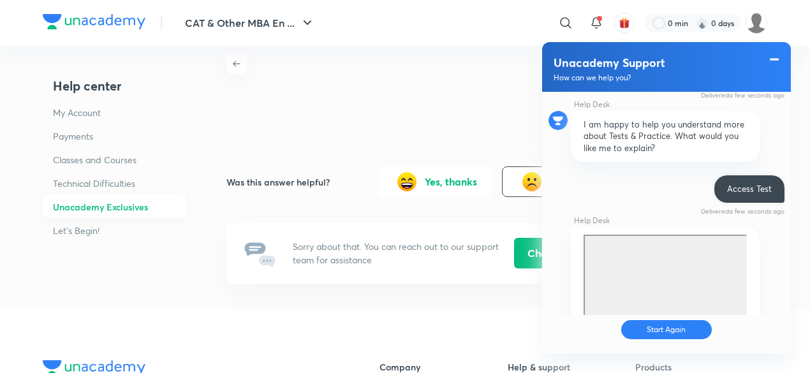
click at [770, 59] on span at bounding box center [774, 59] width 13 height 15
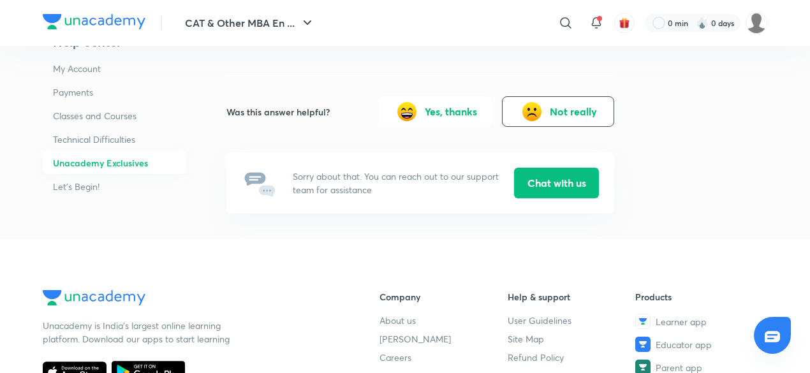
scroll to position [0, 0]
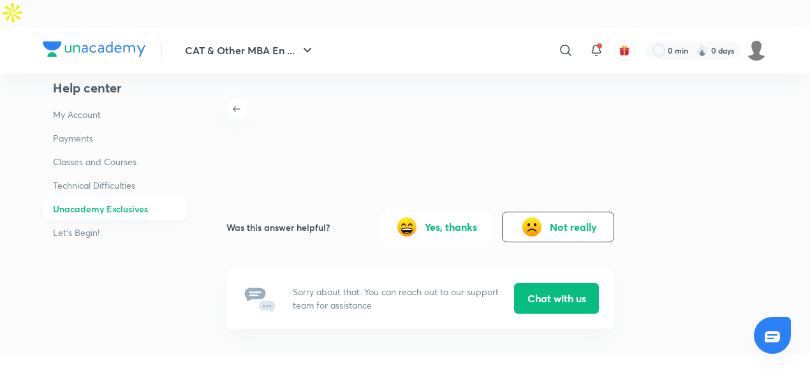
drag, startPoint x: 386, startPoint y: 191, endPoint x: 320, endPoint y: 194, distance: 66.4
click at [386, 212] on button "Yes, thanks" at bounding box center [435, 227] width 112 height 31
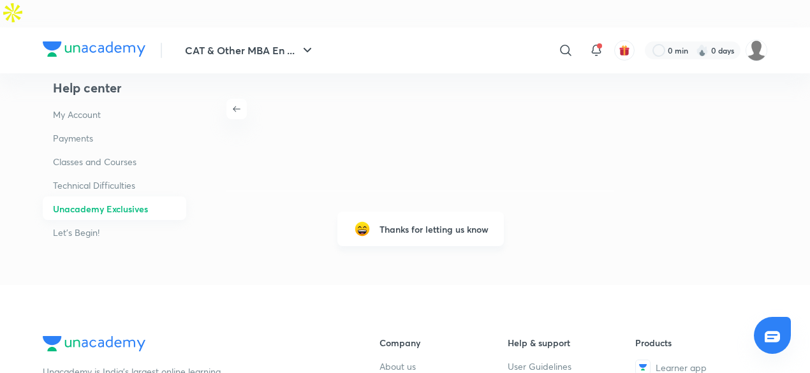
click at [180, 197] on h6 "Unacademy Exclusives" at bounding box center [114, 209] width 143 height 24
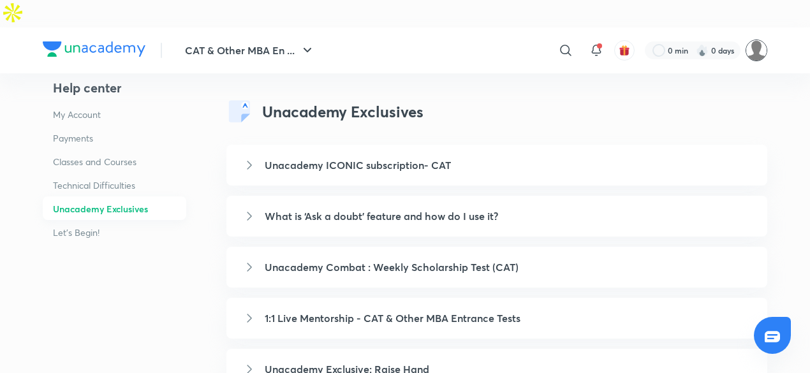
click at [757, 40] on img at bounding box center [756, 51] width 22 height 22
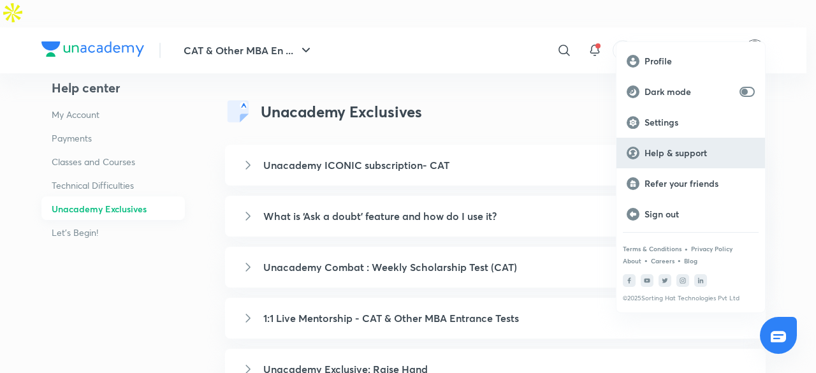
click at [683, 142] on div "Help & support" at bounding box center [691, 153] width 149 height 31
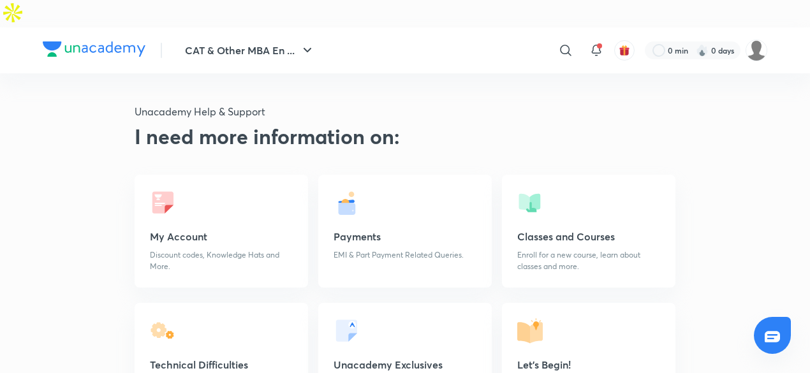
scroll to position [59, 0]
